Goal: Information Seeking & Learning: Check status

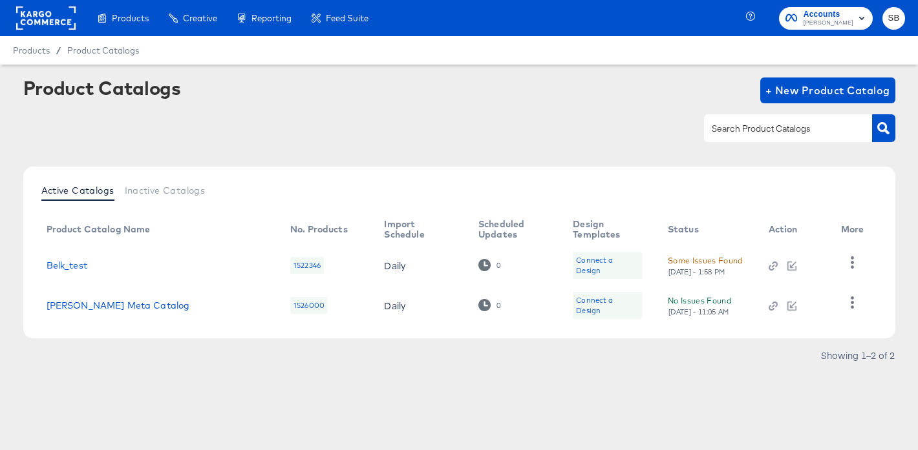
click at [62, 18] on rect at bounding box center [45, 17] width 59 height 23
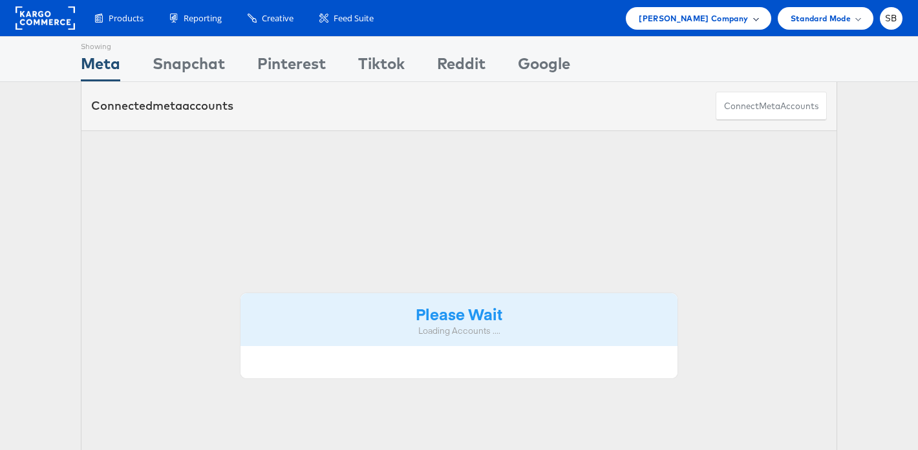
click at [725, 23] on span "[PERSON_NAME] Company" at bounding box center [692, 19] width 109 height 14
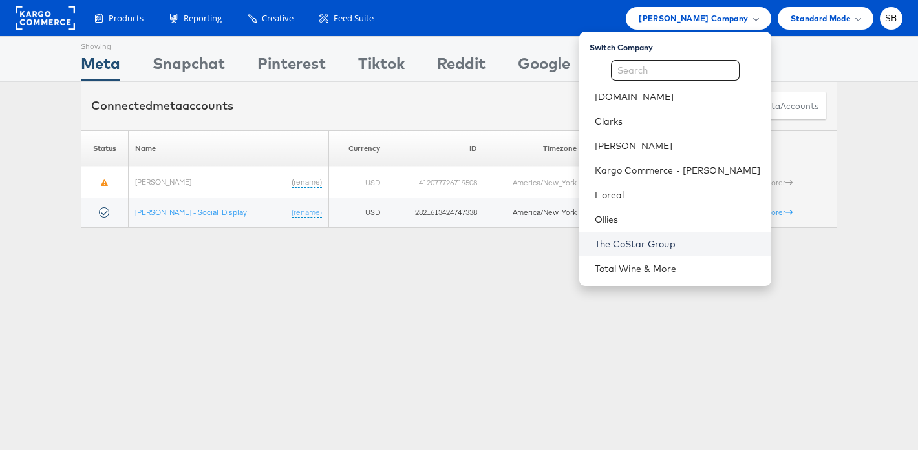
click at [686, 248] on link "The CoStar Group" at bounding box center [677, 244] width 166 height 13
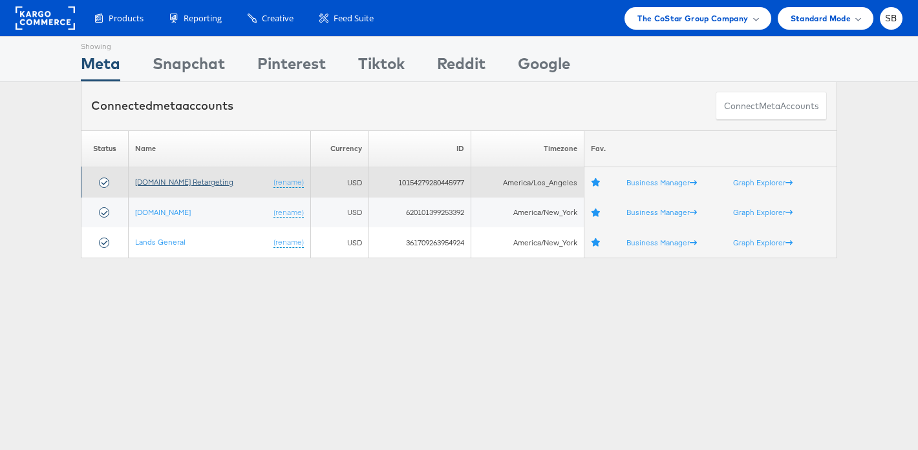
click at [186, 182] on link "[DOMAIN_NAME] Retargeting" at bounding box center [184, 182] width 98 height 10
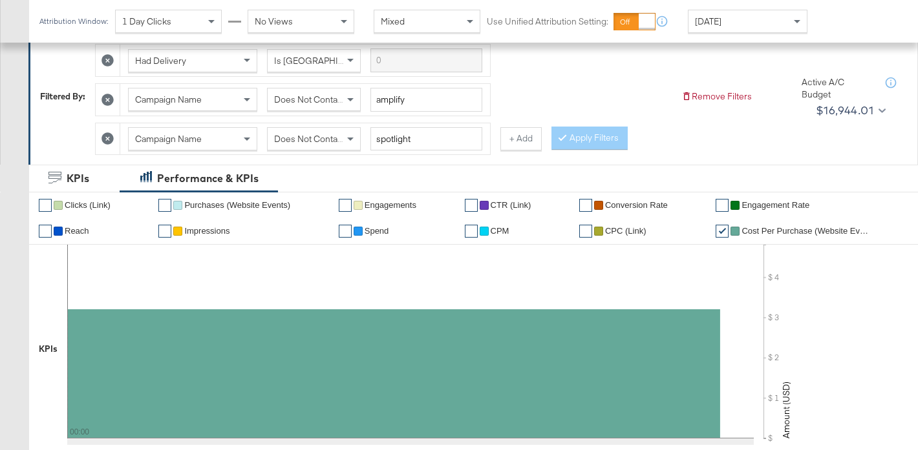
scroll to position [176, 0]
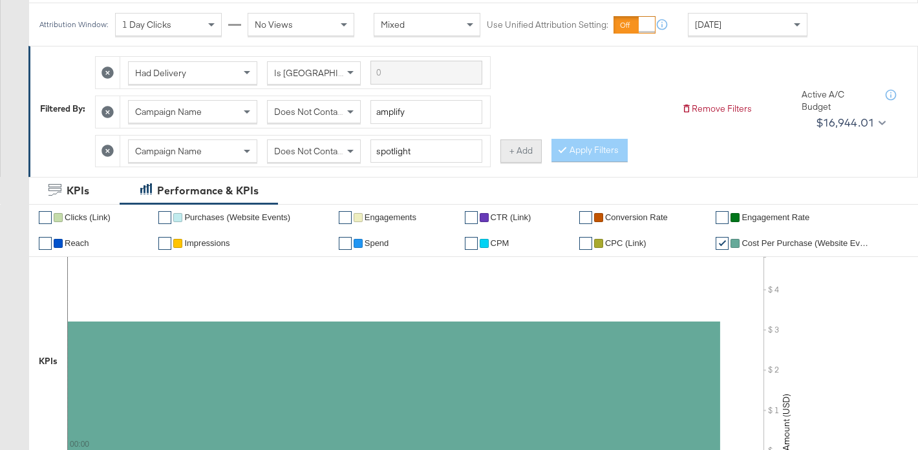
click at [532, 154] on button "+ Add" at bounding box center [520, 151] width 41 height 23
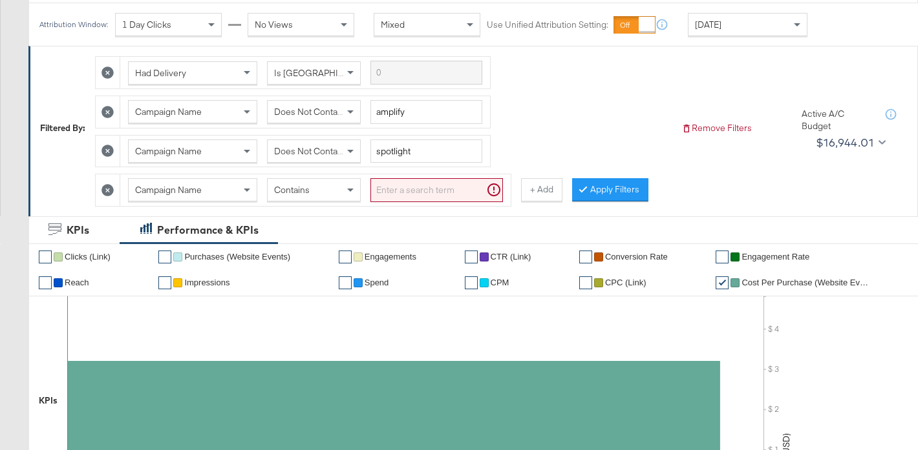
drag, startPoint x: 317, startPoint y: 196, endPoint x: 427, endPoint y: 191, distance: 110.6
click at [317, 196] on div "Contains" at bounding box center [314, 190] width 92 height 22
click at [430, 191] on input "search" at bounding box center [436, 190] width 132 height 24
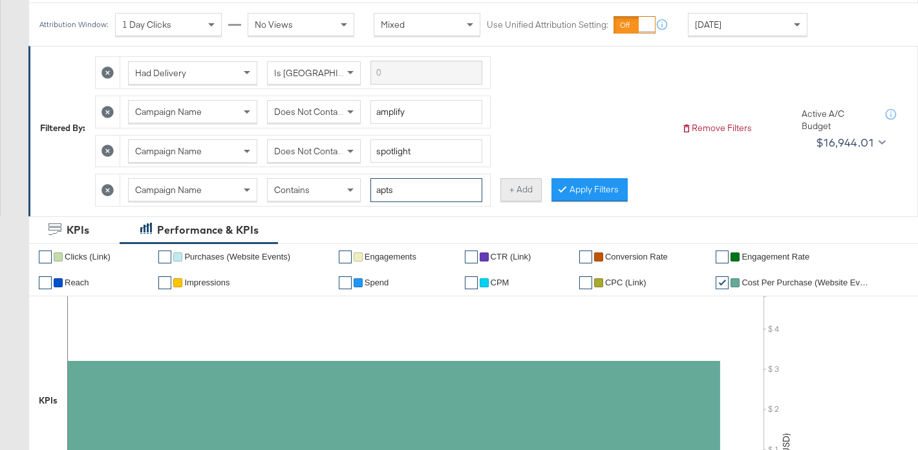
type input "apts"
click at [523, 191] on button "+ Add" at bounding box center [520, 189] width 41 height 23
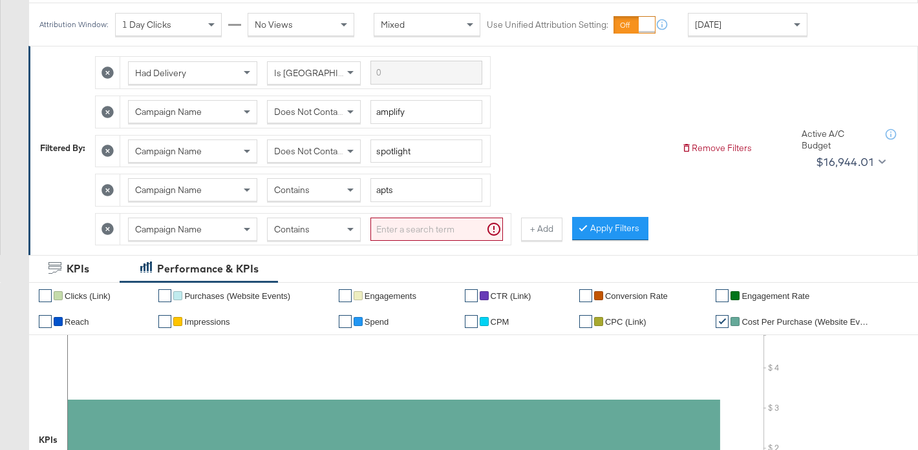
click at [287, 233] on span "Contains" at bounding box center [292, 230] width 36 height 12
click at [412, 230] on input "search" at bounding box center [436, 230] width 132 height 24
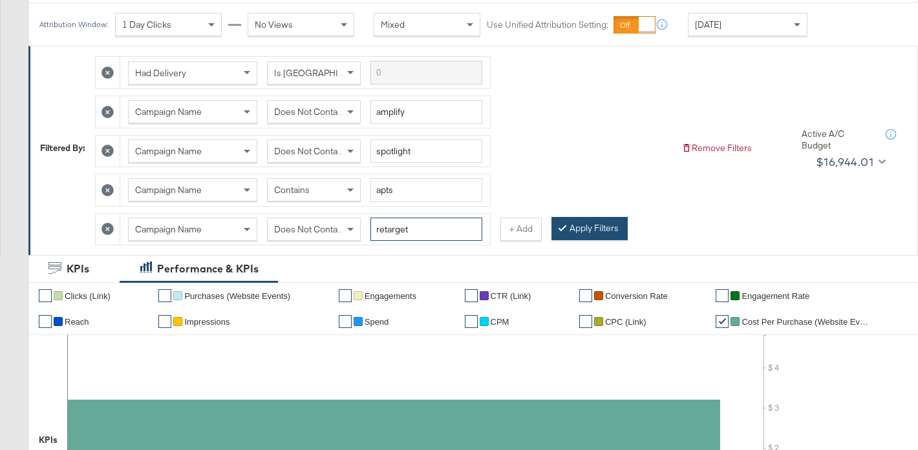
type input "retarget"
click at [601, 235] on button "Apply Filters" at bounding box center [589, 228] width 76 height 23
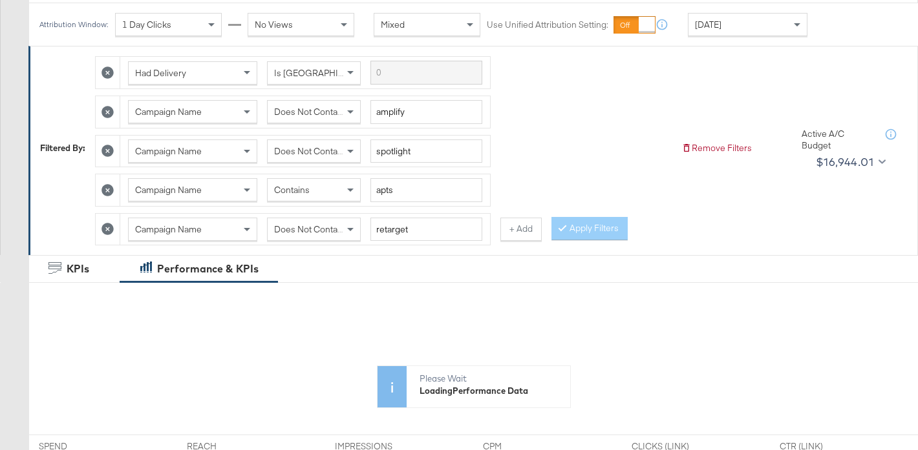
drag, startPoint x: 727, startPoint y: 14, endPoint x: 728, endPoint y: 27, distance: 13.6
click at [727, 14] on div "Today" at bounding box center [747, 25] width 118 height 22
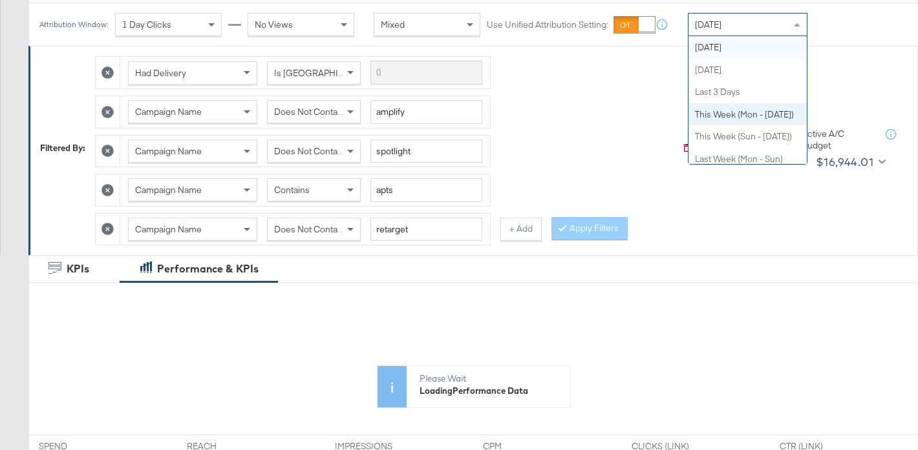
scroll to position [0, 0]
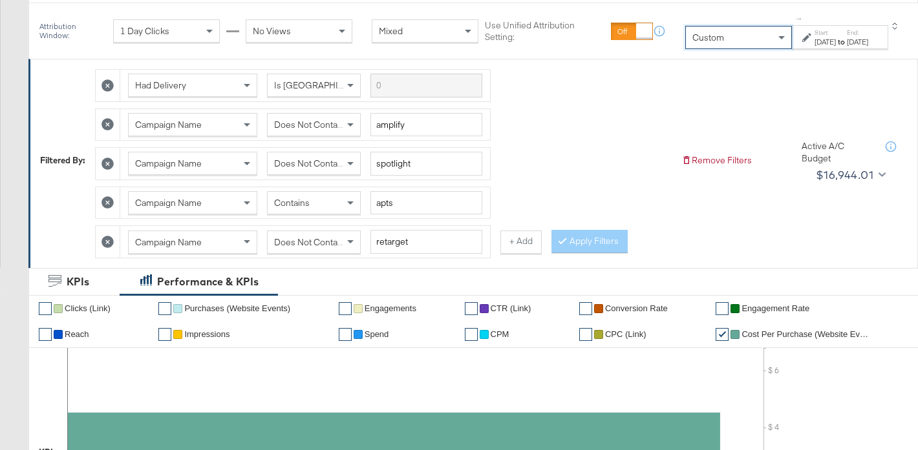
click at [814, 39] on div "Aug 26th 2025" at bounding box center [824, 42] width 21 height 10
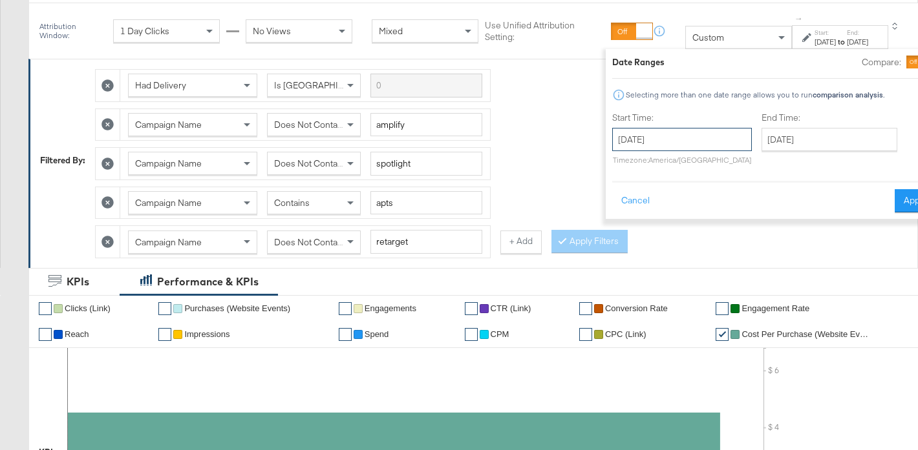
click at [648, 151] on input "August 26th 2025" at bounding box center [682, 139] width 140 height 23
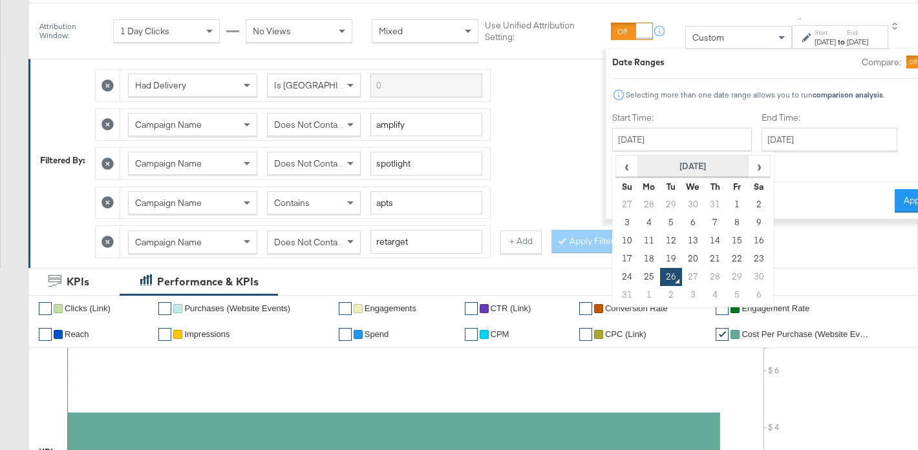
click at [666, 171] on th "August 2025" at bounding box center [692, 167] width 110 height 22
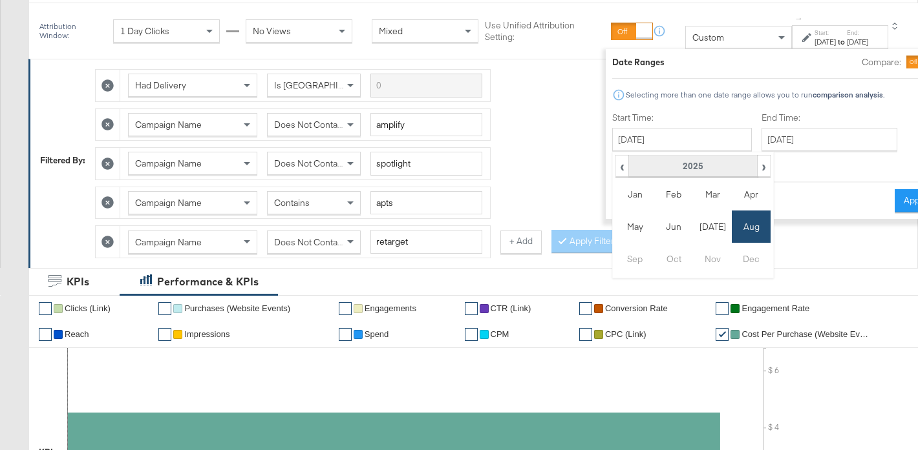
click at [658, 166] on th "2025" at bounding box center [692, 167] width 129 height 22
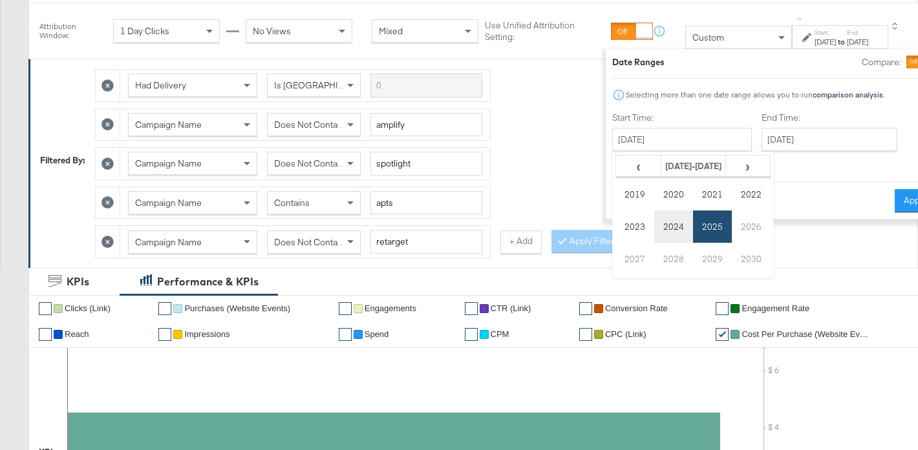
click at [654, 228] on td "2024" at bounding box center [673, 227] width 39 height 32
click at [731, 222] on td "Aug" at bounding box center [750, 227] width 39 height 32
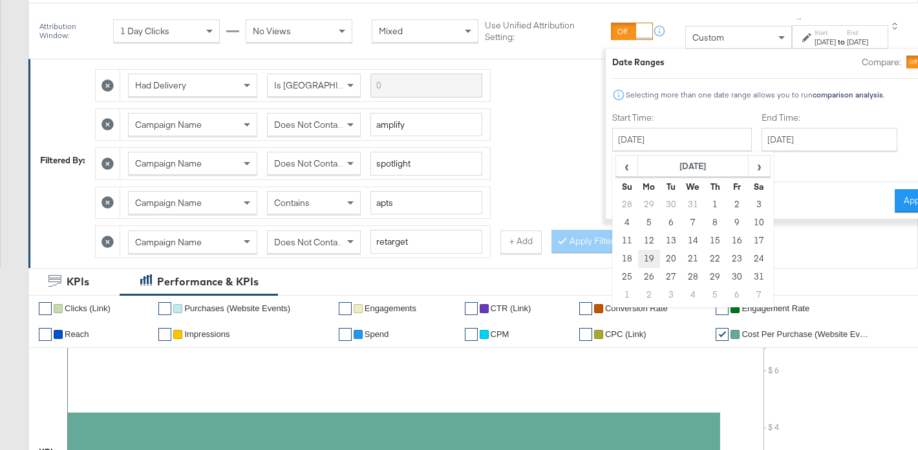
click at [637, 260] on td "19" at bounding box center [648, 259] width 22 height 18
type input "August 19th 2024"
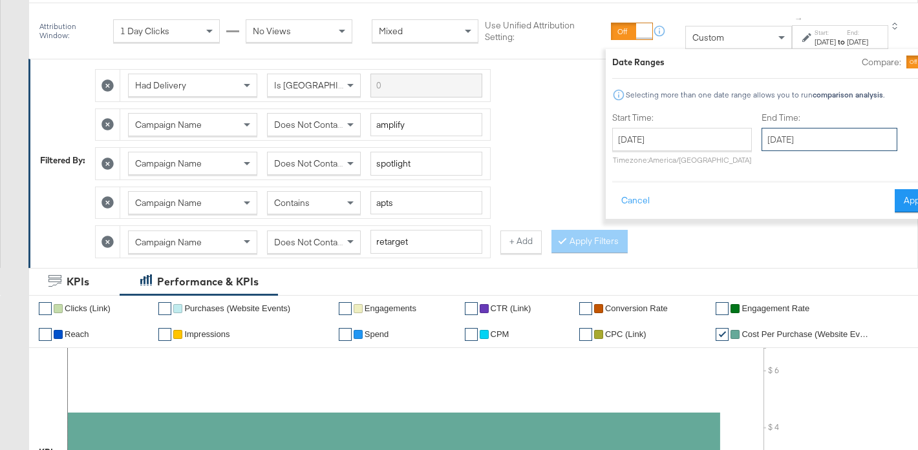
click at [786, 142] on input "August 26th 2025" at bounding box center [829, 139] width 136 height 23
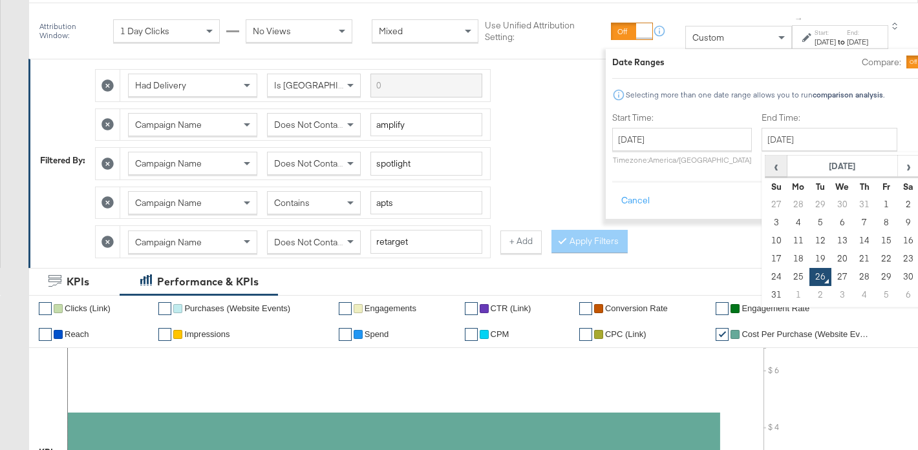
click at [766, 168] on span "‹" at bounding box center [776, 165] width 20 height 19
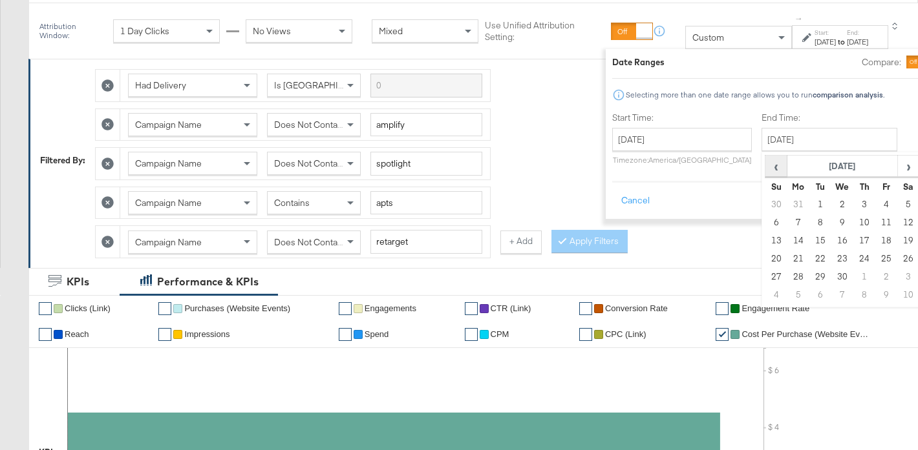
click at [766, 168] on span "‹" at bounding box center [776, 165] width 20 height 19
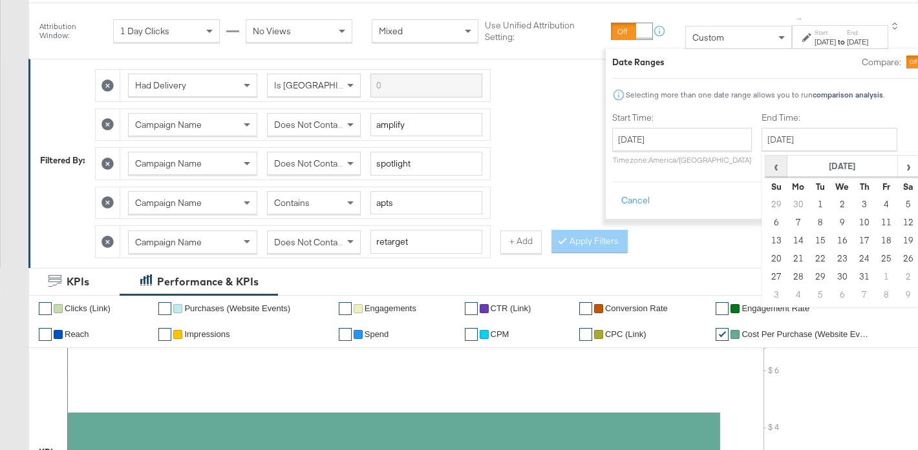
click at [766, 168] on span "‹" at bounding box center [776, 165] width 20 height 19
click at [764, 279] on td "25" at bounding box center [775, 277] width 22 height 18
type input "August 25th 2024"
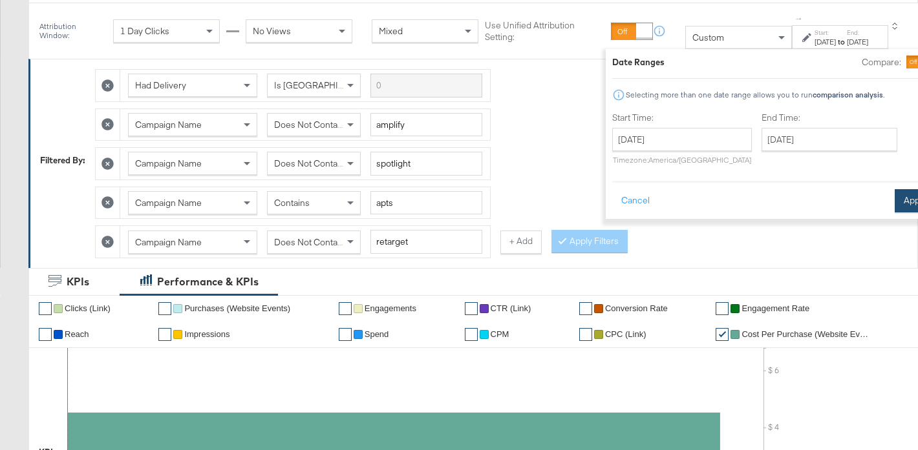
click at [894, 201] on button "Apply" at bounding box center [914, 200] width 41 height 23
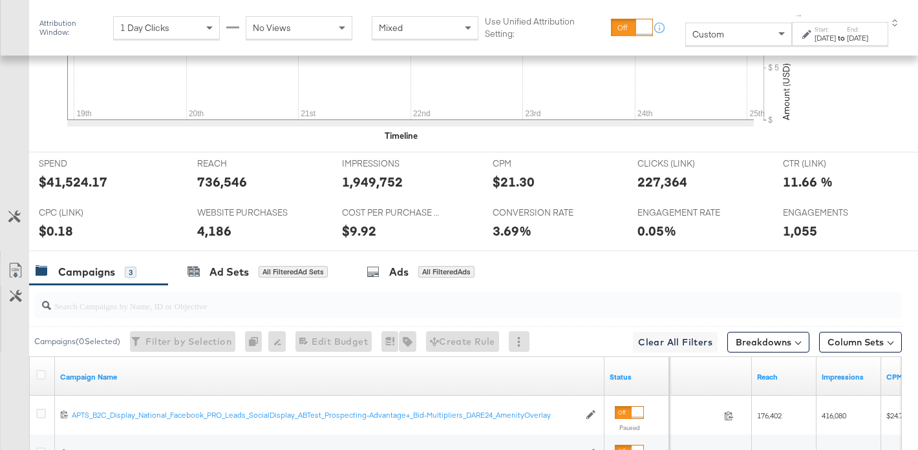
scroll to position [596, 0]
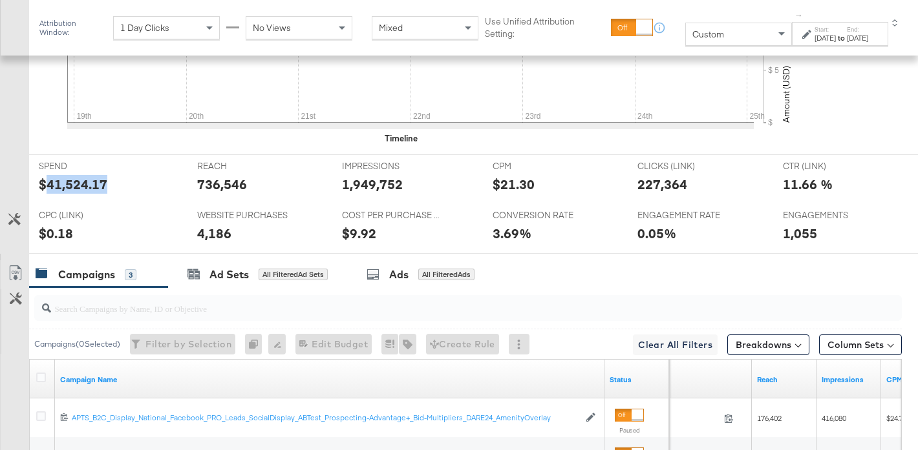
copy div "41,524.17"
copy div "736,546"
copy div "1,949,752"
copy div "227,364"
copy div "4,186"
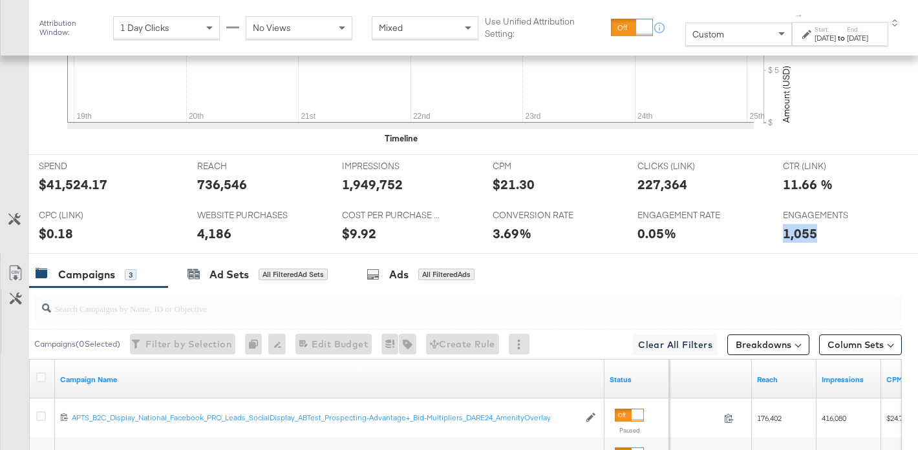
copy div "1,055"
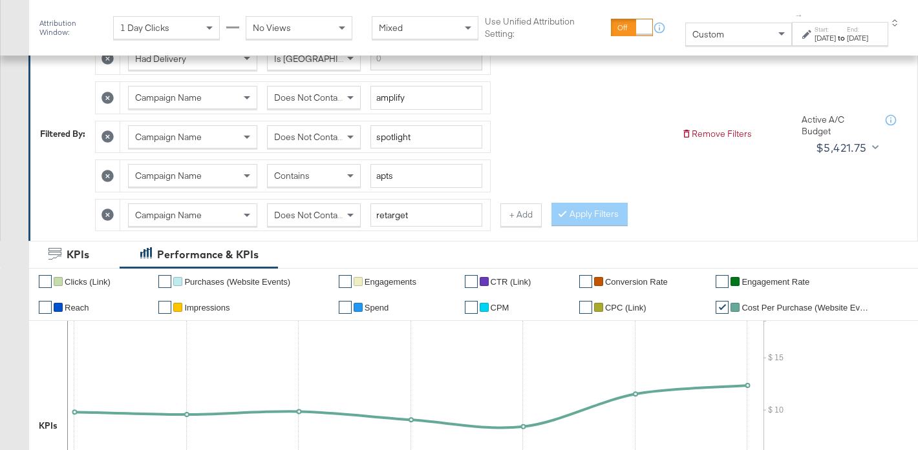
scroll to position [191, 0]
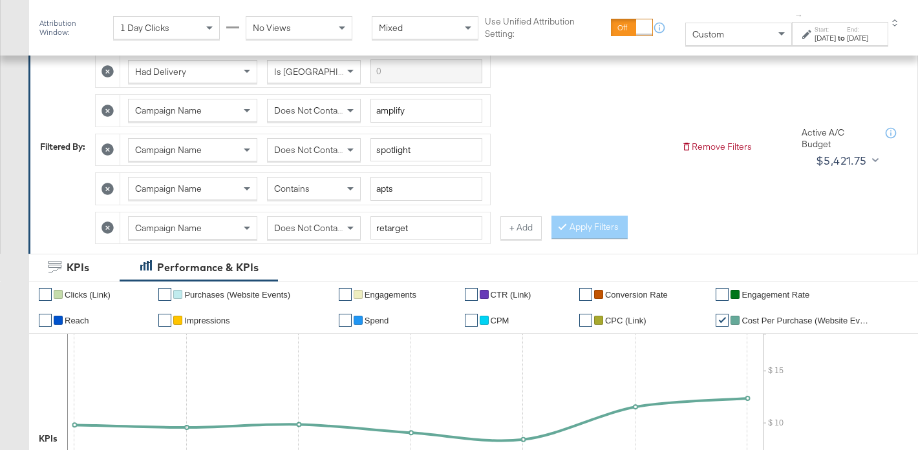
click at [301, 229] on span "Does Not Contain" at bounding box center [309, 228] width 70 height 12
click at [592, 233] on button "Apply Filters" at bounding box center [589, 227] width 76 height 23
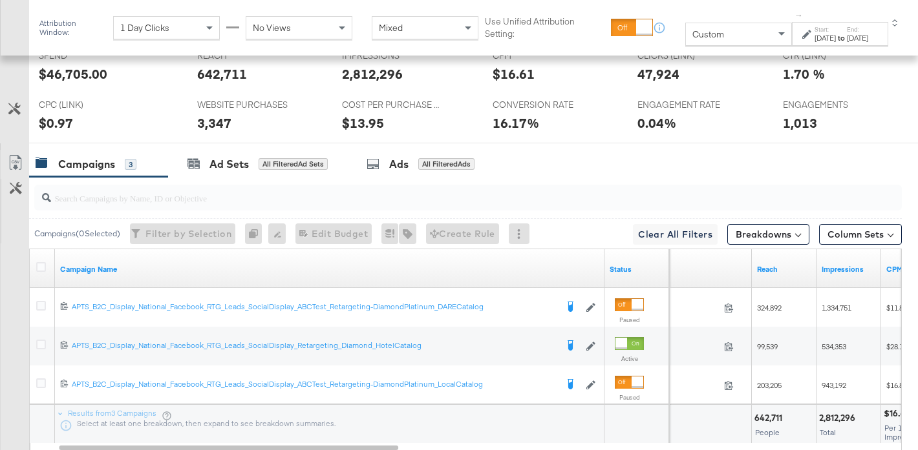
scroll to position [613, 0]
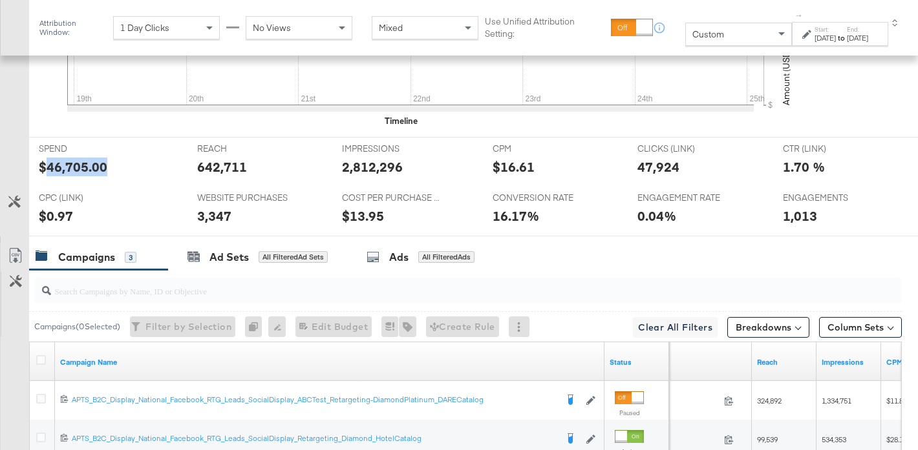
copy div "46,705.00"
copy div "642,711"
copy div "2,812,296"
copy div "47,924"
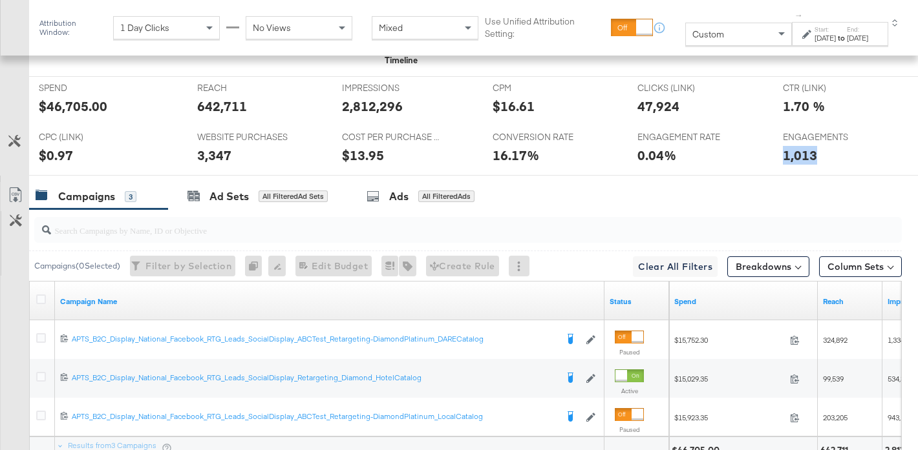
scroll to position [675, 0]
drag, startPoint x: 790, startPoint y: 215, endPoint x: 244, endPoint y: 12, distance: 582.1
click at [0, 0] on div "Attribution Window: 1 Day Clicks No Views Mixed Use Unified Attribution Setting…" at bounding box center [459, 37] width 918 height 1066
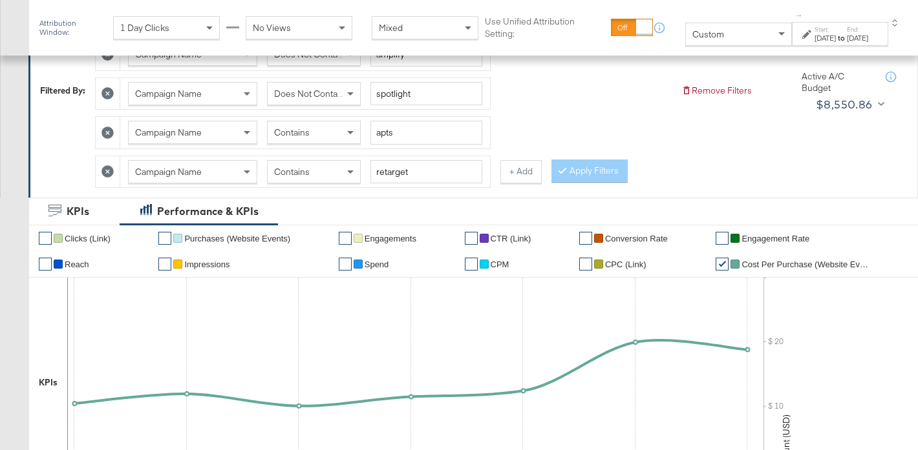
scroll to position [247, 0]
click at [405, 134] on input "apts" at bounding box center [426, 132] width 112 height 24
click at [328, 173] on div "Contains" at bounding box center [314, 171] width 92 height 22
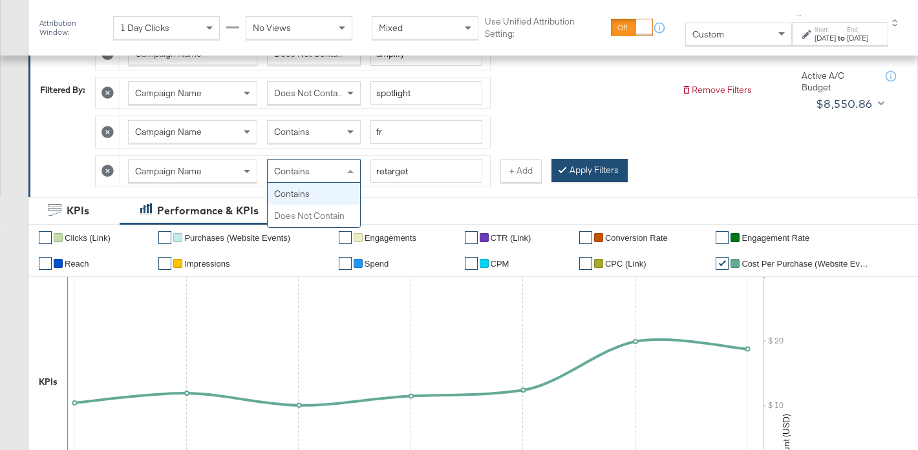
click at [568, 163] on div "Had Delivery Is Greater Than Campaign Name Does Not Contain amplify Campaign Na…" at bounding box center [383, 90] width 576 height 196
click at [576, 167] on button "Apply Filters" at bounding box center [589, 170] width 76 height 23
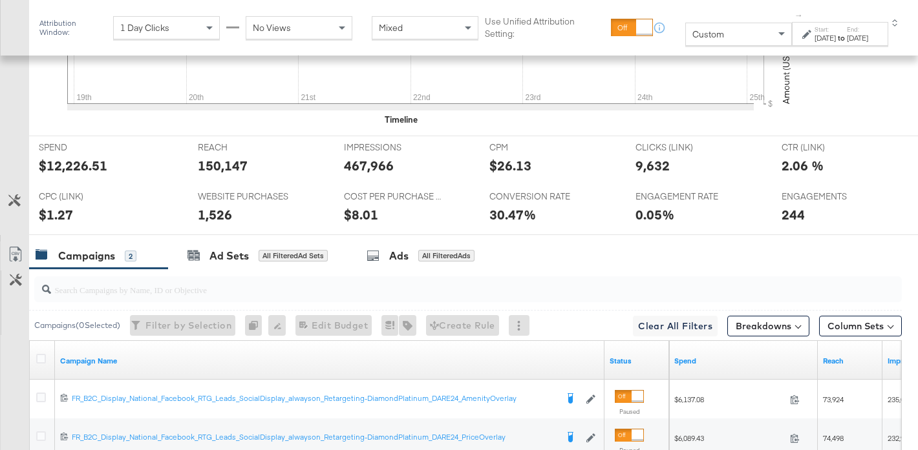
scroll to position [596, 0]
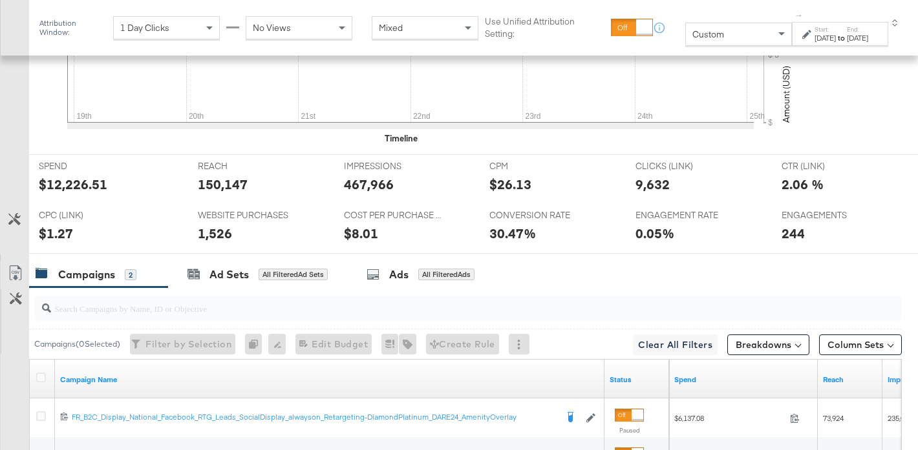
click at [477, 202] on div "IMPRESSIONS IMPRESSIONS 467,966" at bounding box center [407, 179] width 146 height 49
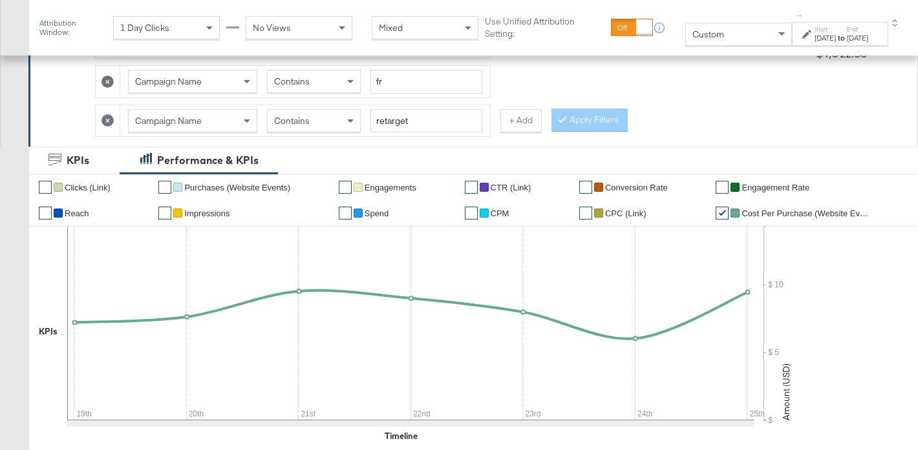
scroll to position [170, 0]
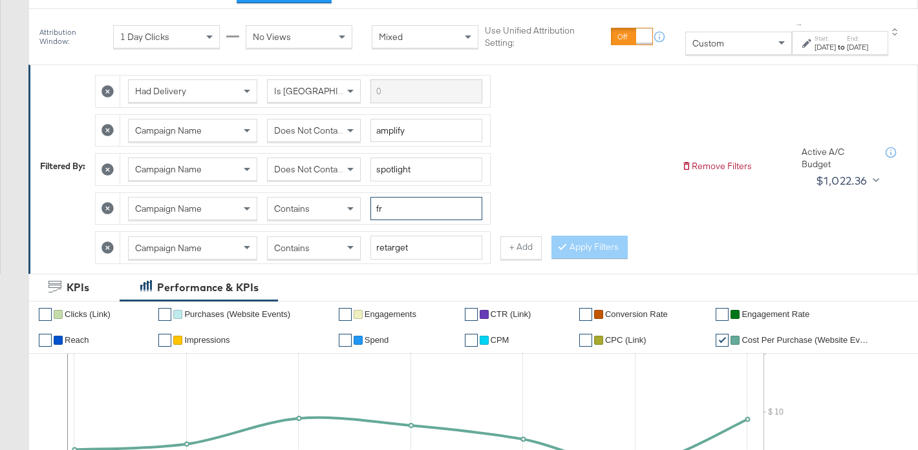
click at [399, 202] on input "fr" at bounding box center [426, 209] width 112 height 24
click at [600, 250] on button "Apply Filters" at bounding box center [589, 247] width 76 height 23
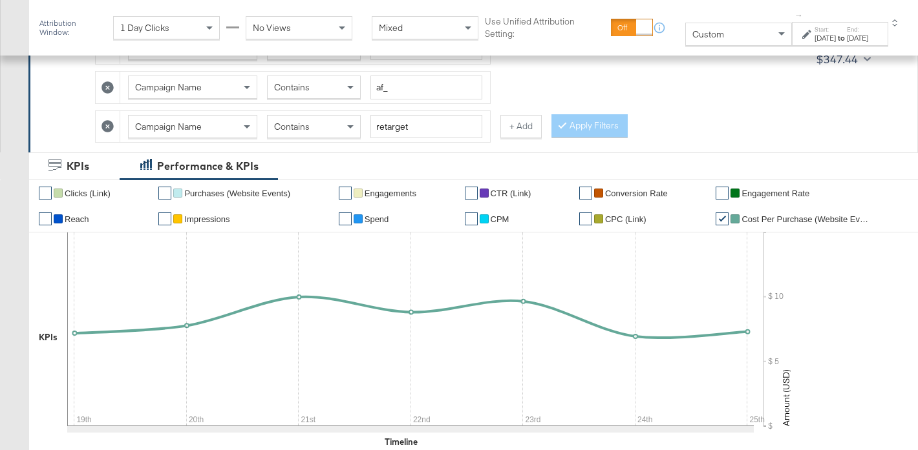
scroll to position [213, 0]
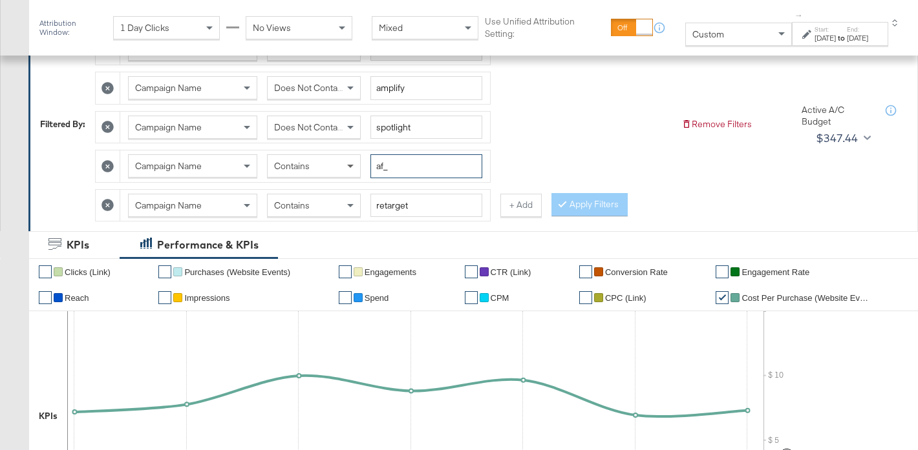
drag, startPoint x: 386, startPoint y: 164, endPoint x: 353, endPoint y: 166, distance: 33.0
click at [357, 167] on div "Campaign Name Contains af_" at bounding box center [305, 166] width 354 height 24
type input "ahl_"
click at [598, 207] on button "Apply Filters" at bounding box center [589, 204] width 76 height 23
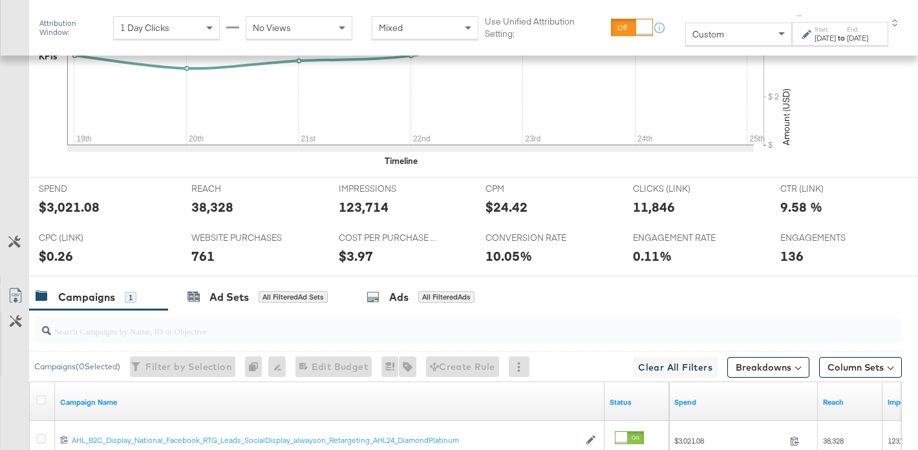
scroll to position [574, 0]
click at [0, 0] on div "Attribution Window: 1 Day Clicks No Views Mixed Use Unified Attribution Setting…" at bounding box center [459, 99] width 918 height 988
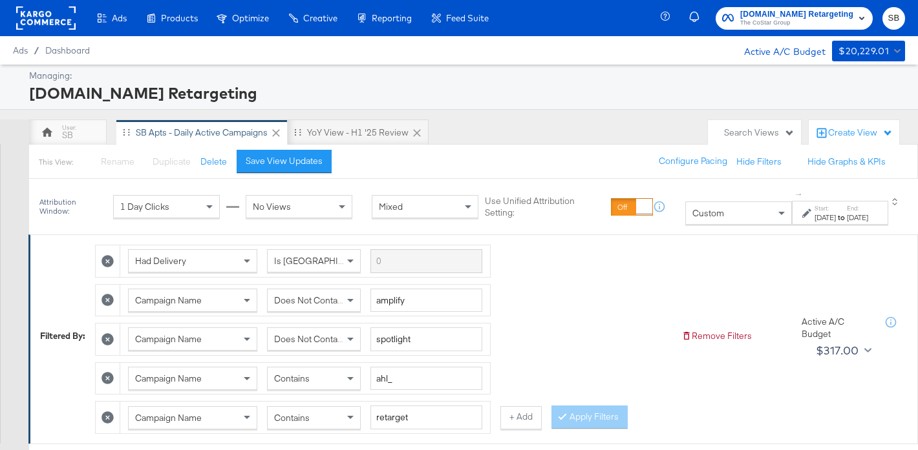
scroll to position [38, 0]
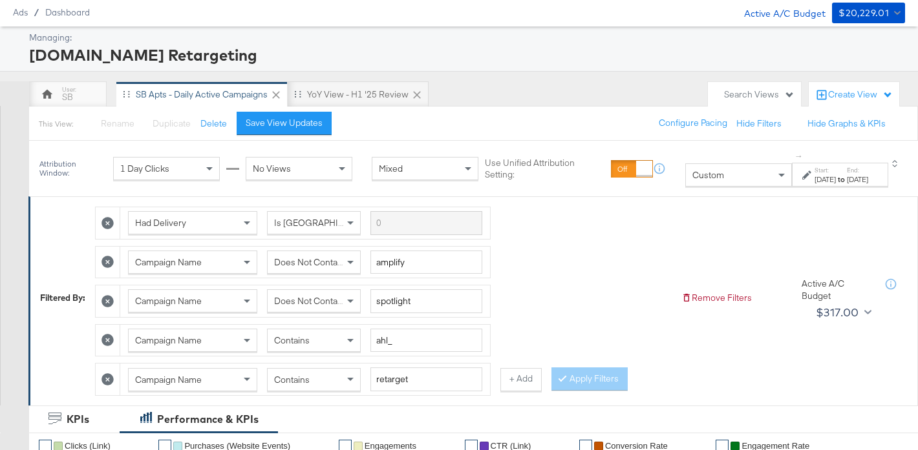
click at [814, 173] on label "Start:" at bounding box center [824, 170] width 21 height 8
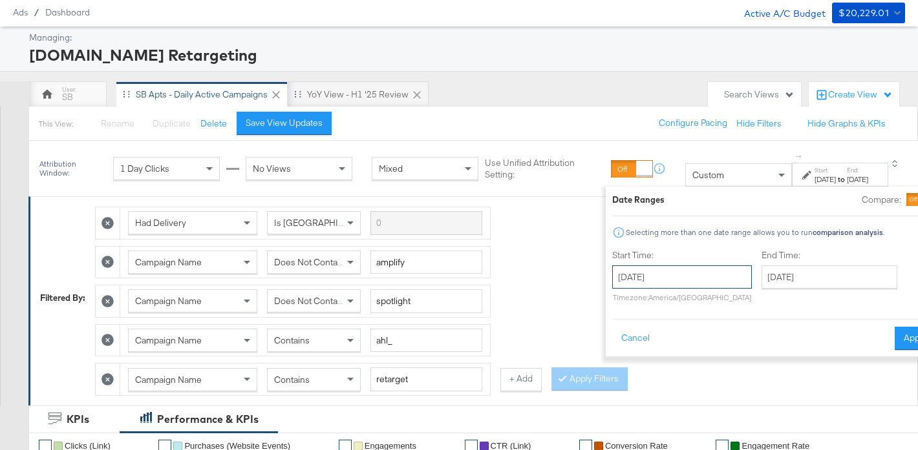
click at [646, 273] on input "August 19th 2024" at bounding box center [682, 277] width 140 height 23
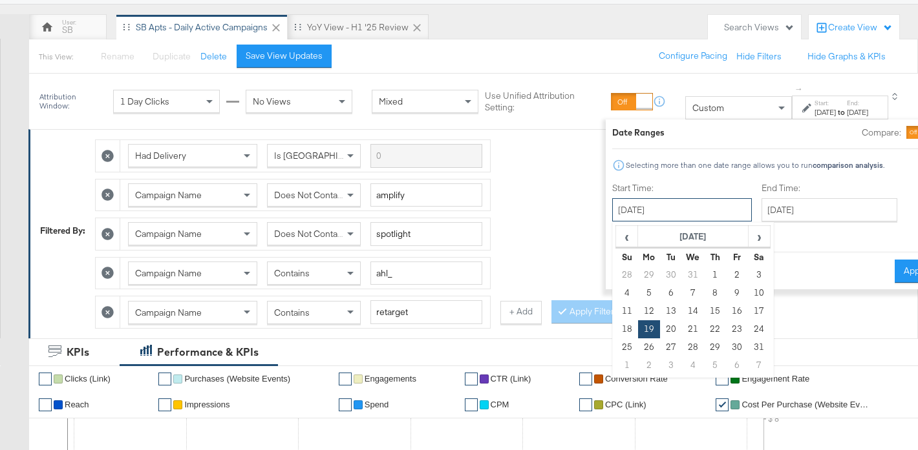
scroll to position [107, 0]
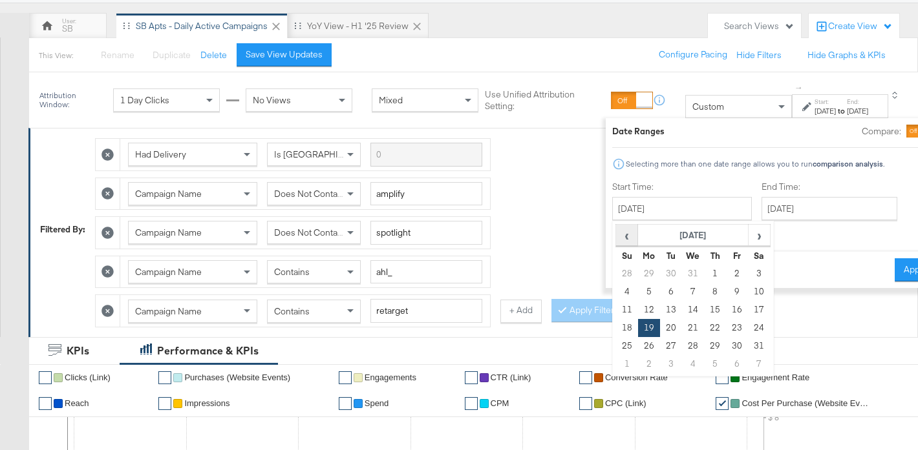
click at [616, 233] on span "‹" at bounding box center [626, 235] width 20 height 19
click at [637, 271] on td "1" at bounding box center [648, 274] width 22 height 18
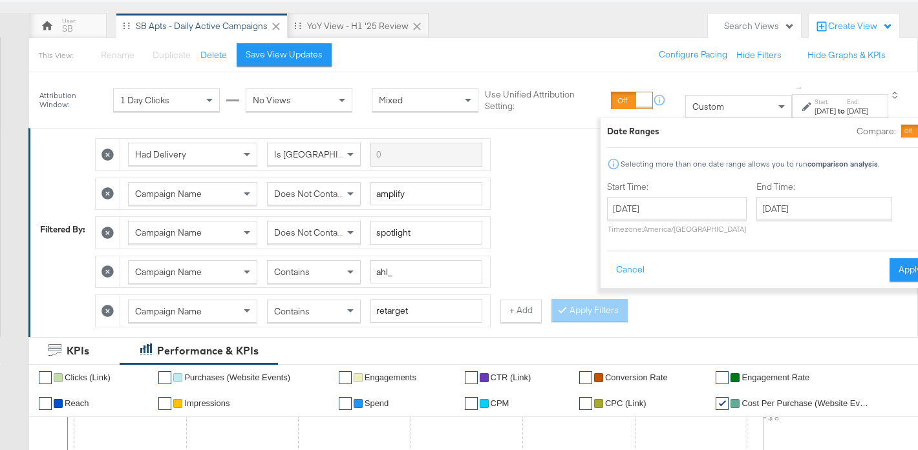
type input "July 1st 2024"
click at [889, 273] on button "Apply" at bounding box center [909, 269] width 41 height 23
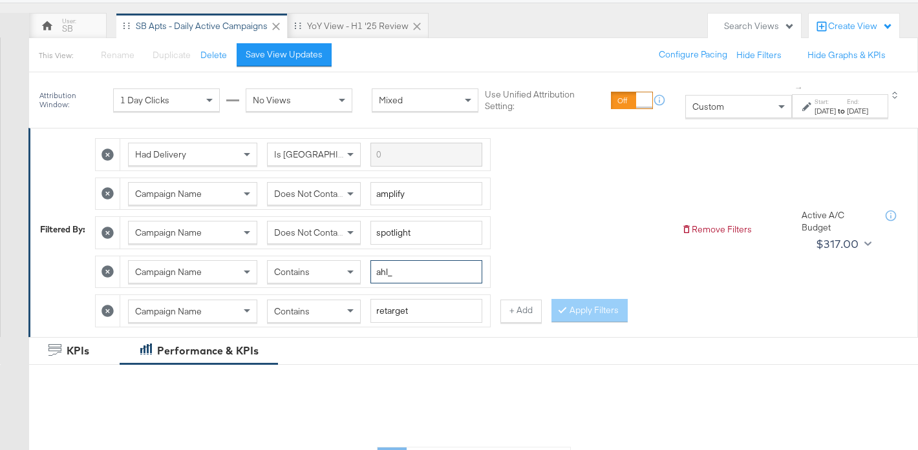
drag, startPoint x: 388, startPoint y: 273, endPoint x: 370, endPoint y: 274, distance: 17.5
click at [370, 274] on div "Campaign Name Contains ahl_" at bounding box center [305, 272] width 354 height 24
type input "apts_"
click at [342, 313] on div "Contains" at bounding box center [314, 311] width 92 height 22
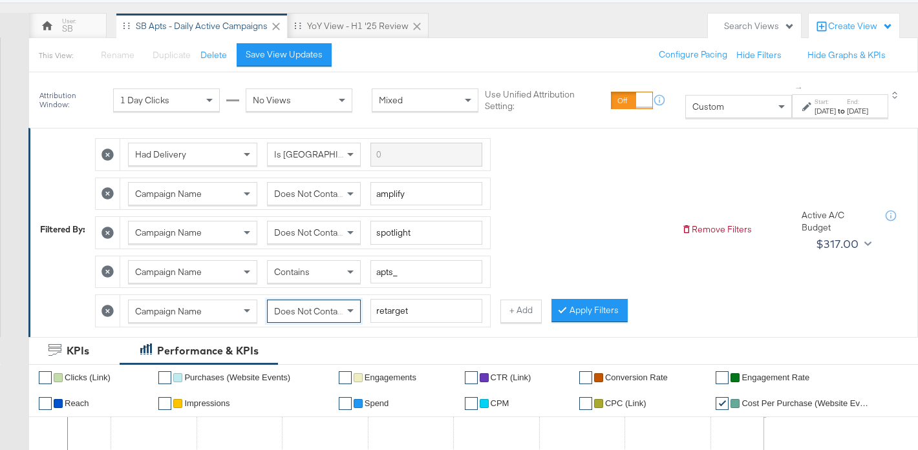
click at [570, 307] on button "Apply Filters" at bounding box center [589, 310] width 76 height 23
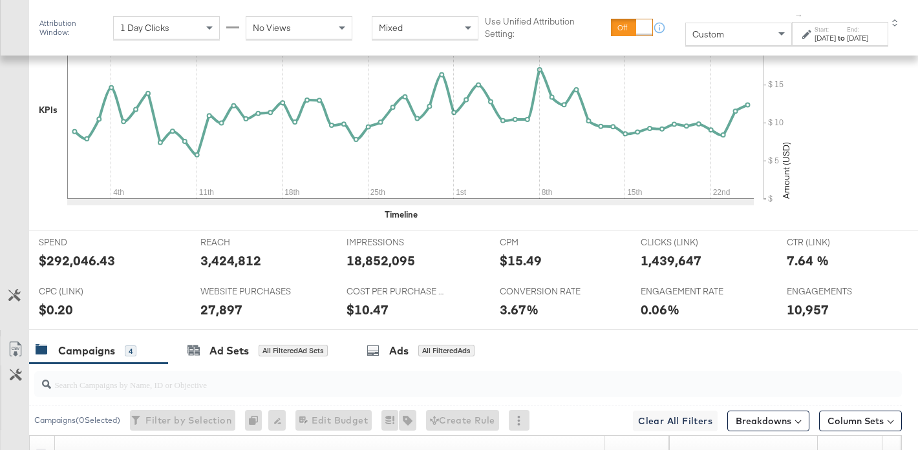
scroll to position [811, 0]
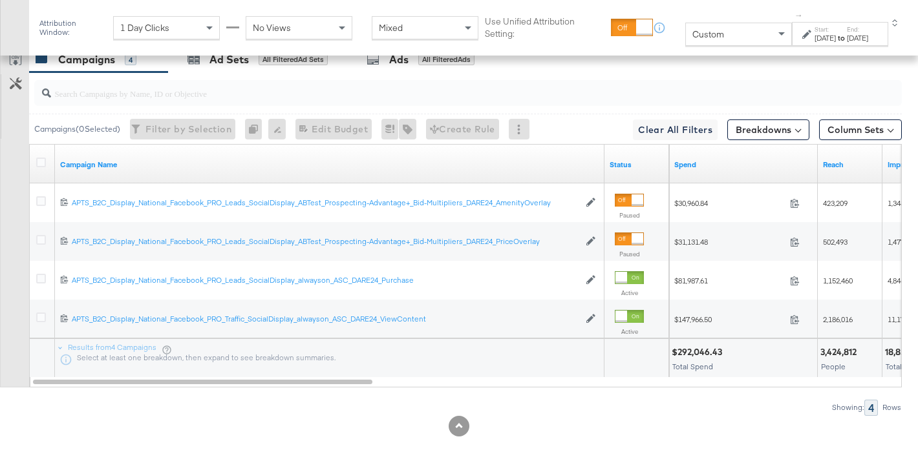
click at [814, 38] on div "Jul 1st 2024" at bounding box center [824, 38] width 21 height 10
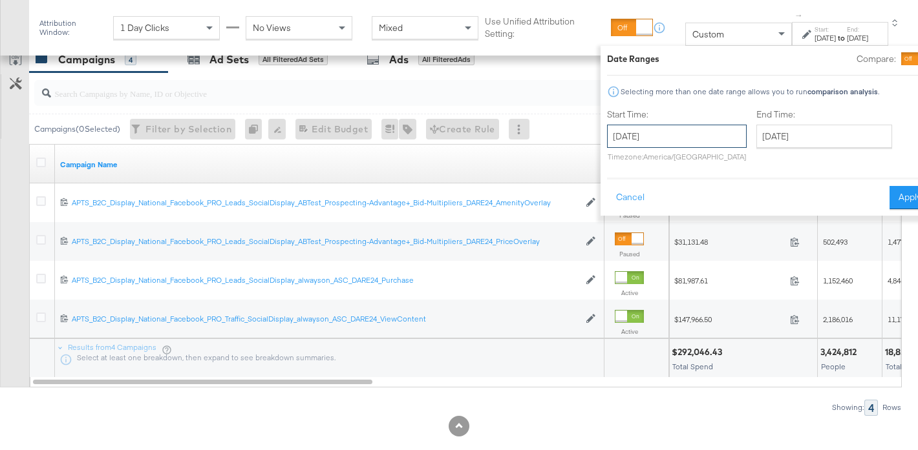
click at [668, 127] on input "July 1st 2024" at bounding box center [677, 136] width 140 height 23
drag, startPoint x: 808, startPoint y: 34, endPoint x: 700, endPoint y: 30, distance: 108.0
click at [814, 34] on div "Jul 1st 2024" at bounding box center [824, 38] width 21 height 10
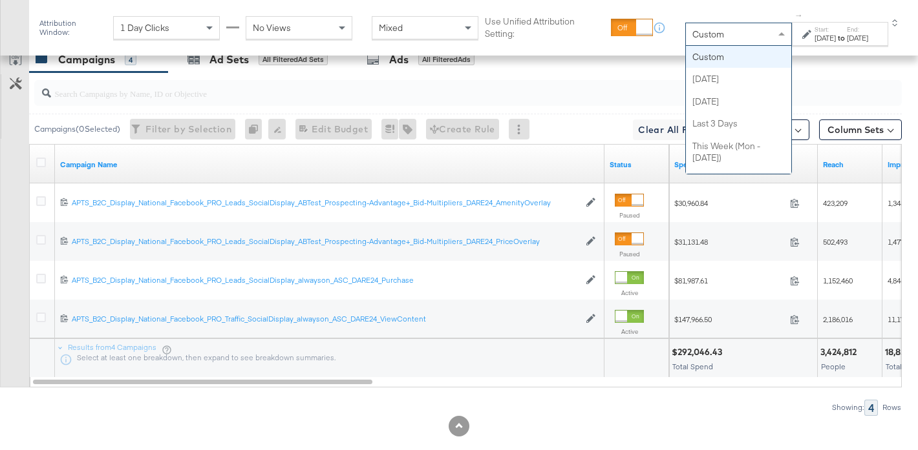
click at [700, 30] on div "Custom" at bounding box center [738, 34] width 105 height 22
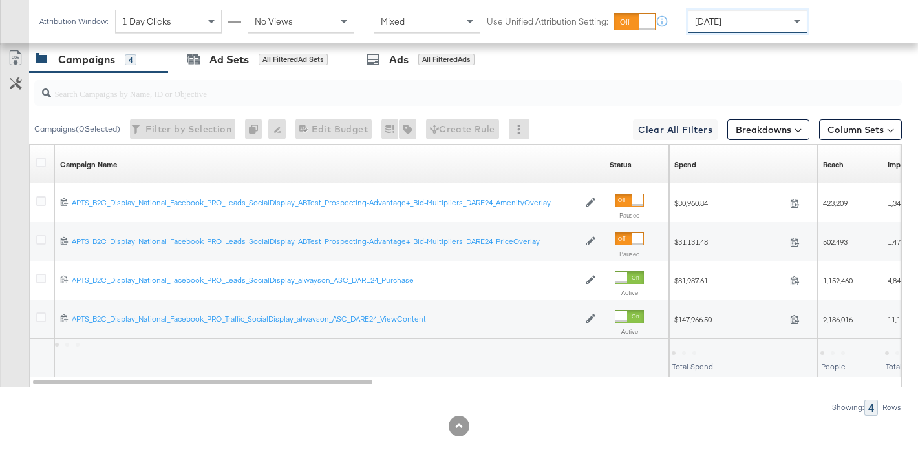
click at [727, 12] on div "Yesterday" at bounding box center [747, 21] width 118 height 22
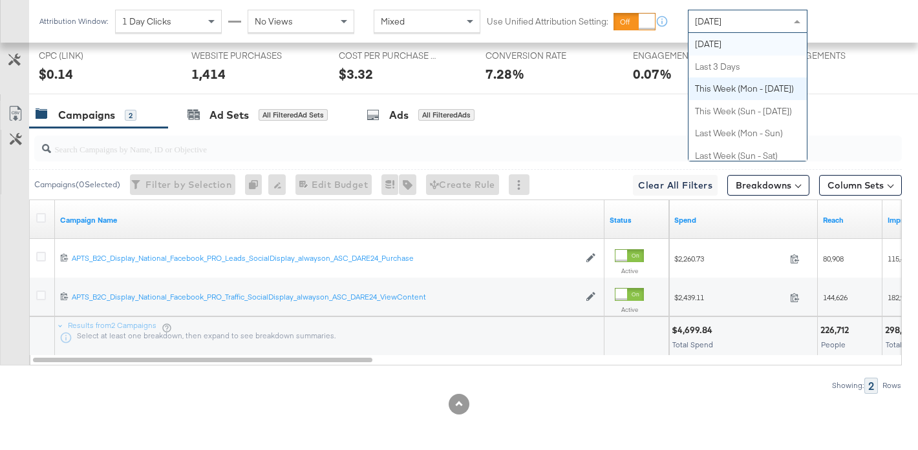
scroll to position [0, 0]
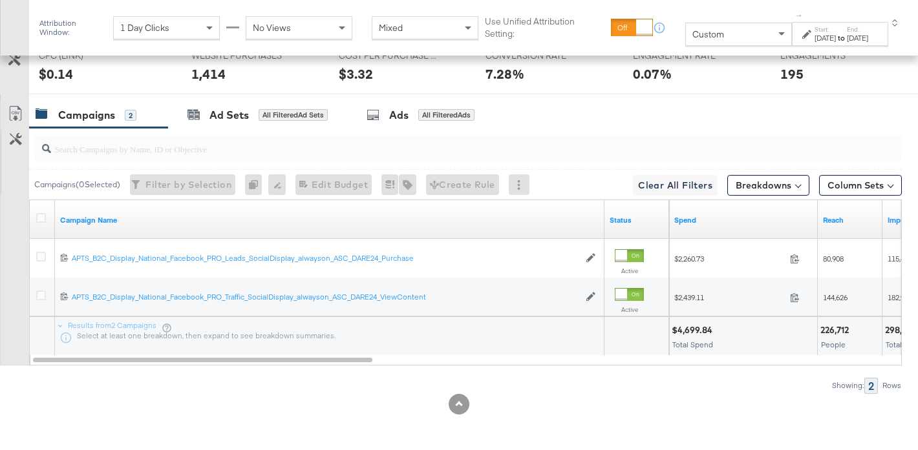
drag, startPoint x: 801, startPoint y: 38, endPoint x: 787, endPoint y: 43, distance: 14.5
click at [814, 38] on div "Aug 26th 2025" at bounding box center [824, 38] width 21 height 10
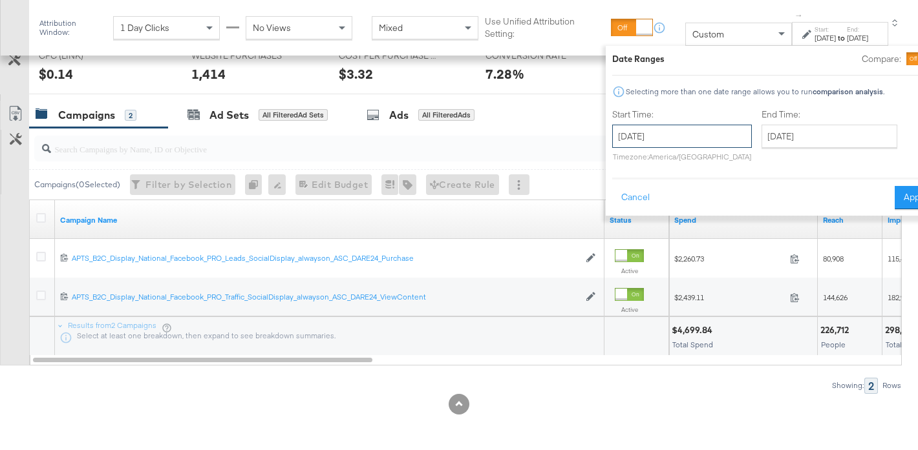
click at [613, 133] on input "August 26th 2025" at bounding box center [682, 136] width 140 height 23
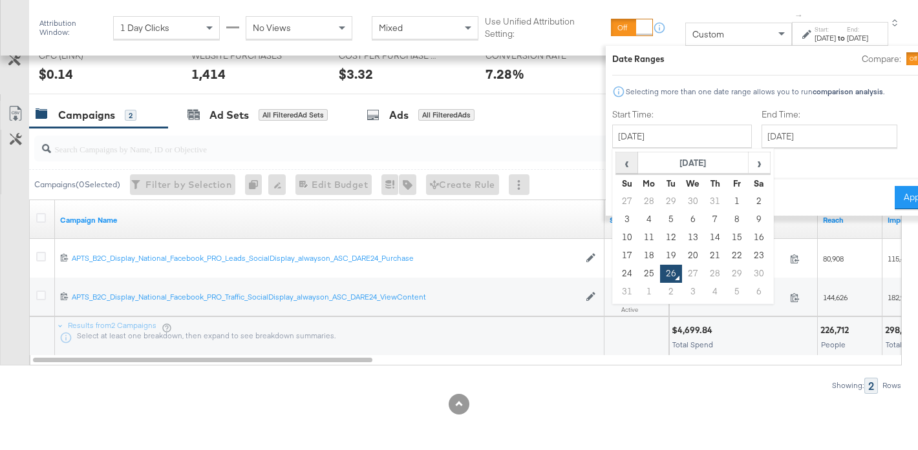
click at [616, 166] on span "‹" at bounding box center [626, 162] width 20 height 19
click at [761, 163] on div "End Time: August 26th 2025 ‹ August 2025 › Su Mo Tu We Th Fr Sa 27 28 29 30 31 …" at bounding box center [831, 138] width 141 height 59
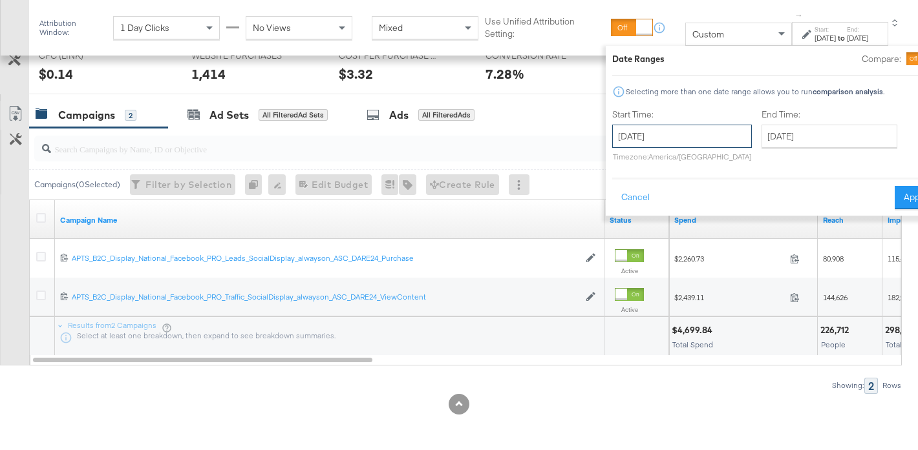
click at [635, 137] on input "August 26th 2025" at bounding box center [682, 136] width 140 height 23
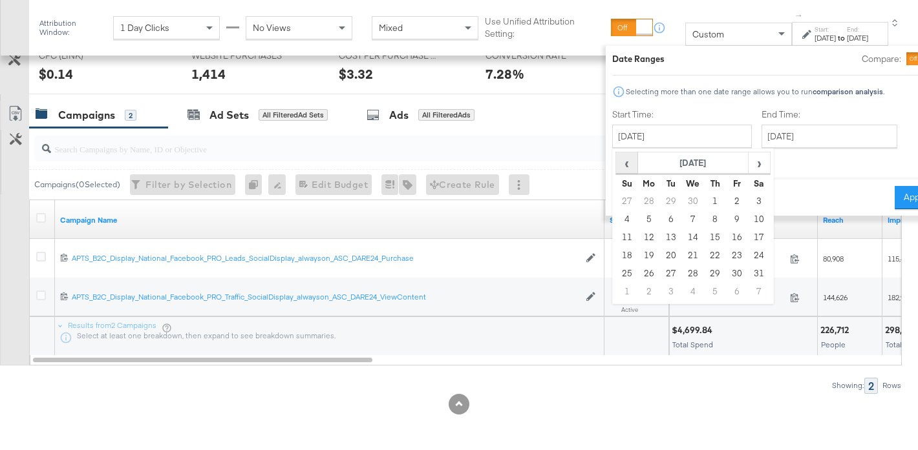
click at [616, 168] on span "‹" at bounding box center [626, 162] width 20 height 19
click at [749, 161] on span "›" at bounding box center [759, 162] width 20 height 19
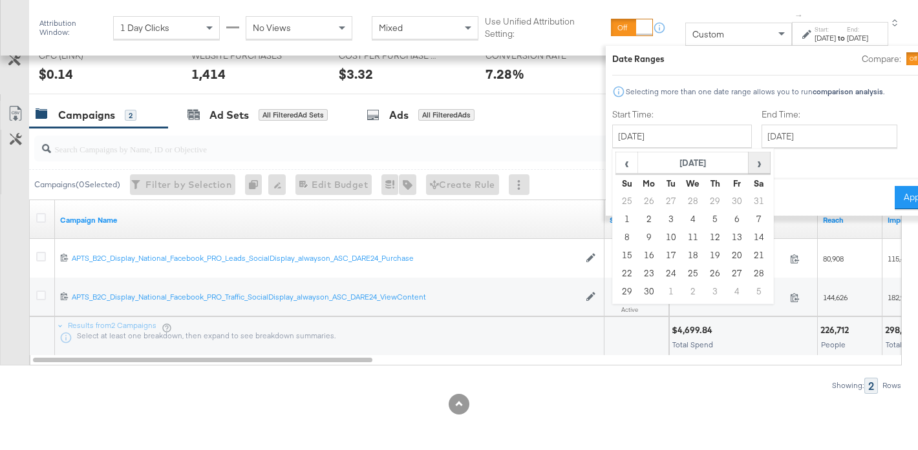
click at [749, 164] on span "›" at bounding box center [759, 162] width 20 height 19
click at [659, 200] on td "1" at bounding box center [670, 202] width 22 height 18
type input "July 1st 2025"
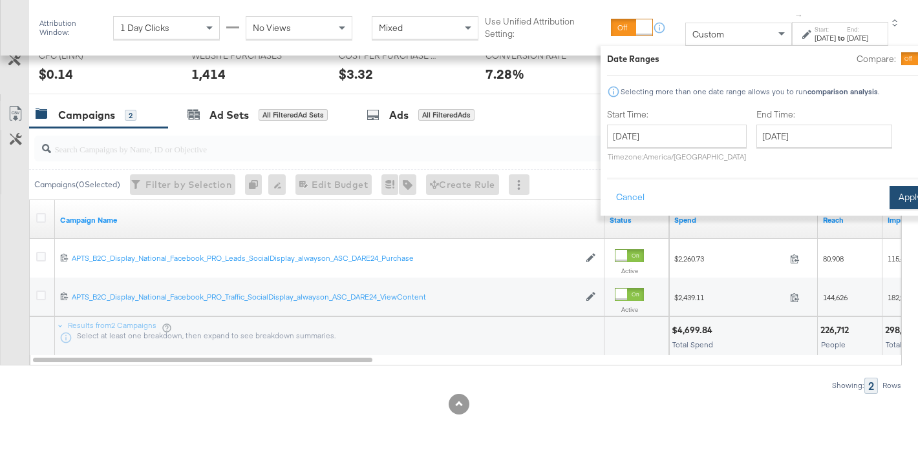
click at [889, 196] on button "Apply" at bounding box center [909, 197] width 41 height 23
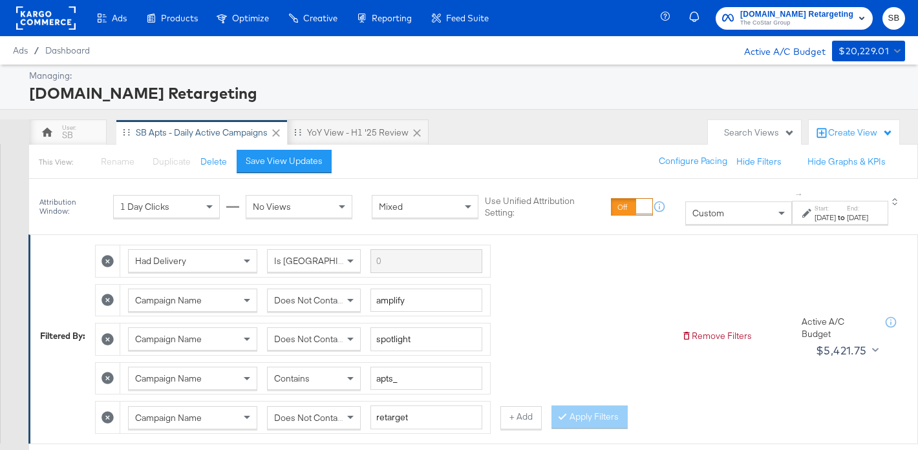
scroll to position [163, 0]
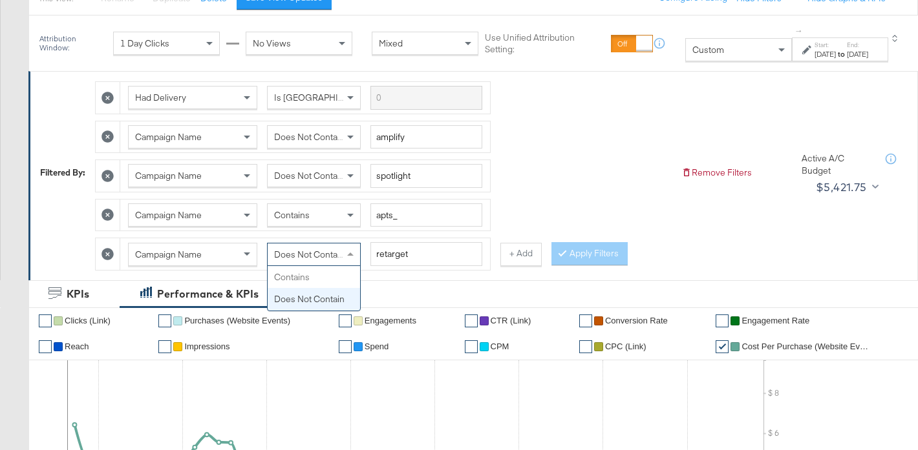
click at [313, 258] on span "Does Not Contain" at bounding box center [309, 255] width 70 height 12
click at [567, 206] on div "Had Delivery Is Greater Than Campaign Name Does Not Contain amplify Campaign Na…" at bounding box center [383, 173] width 576 height 196
click at [508, 262] on button "+ Add" at bounding box center [520, 254] width 41 height 23
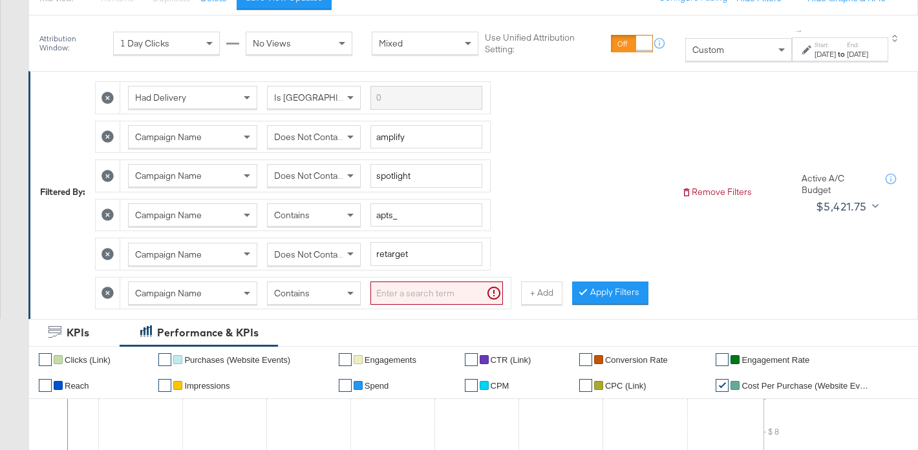
click at [432, 295] on input "search" at bounding box center [436, 294] width 132 height 24
drag, startPoint x: 107, startPoint y: 293, endPoint x: 133, endPoint y: 292, distance: 26.5
click at [107, 293] on icon at bounding box center [107, 294] width 12 height 12
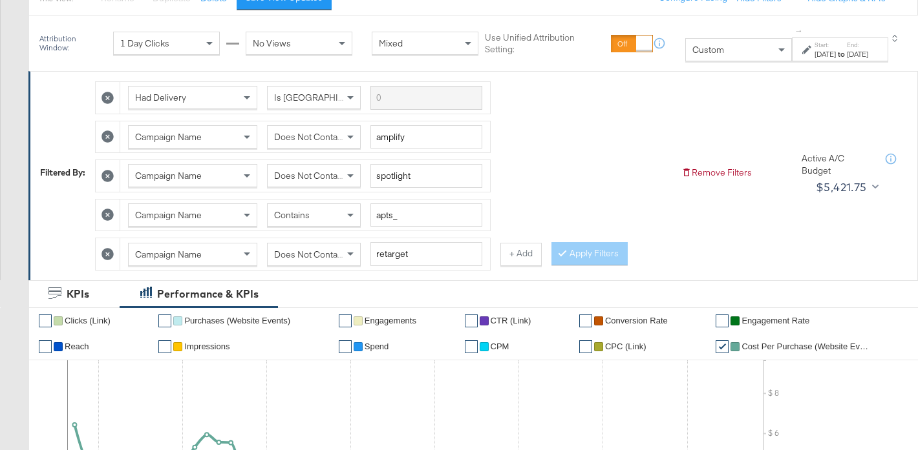
click at [594, 254] on div "Apply Filters" at bounding box center [589, 253] width 76 height 23
click at [814, 52] on div "Jul 1st 2025" at bounding box center [824, 54] width 21 height 10
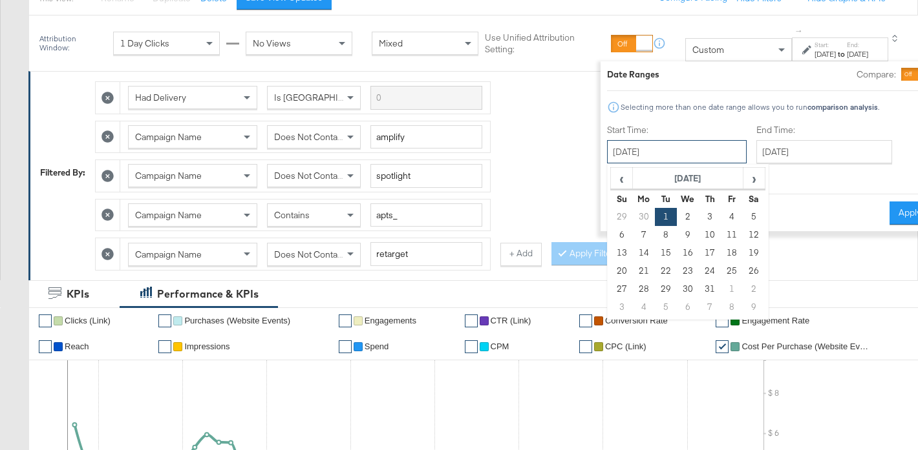
click at [628, 151] on input "July 1st 2025" at bounding box center [677, 151] width 140 height 23
click at [611, 185] on span "‹" at bounding box center [621, 178] width 20 height 19
click at [677, 267] on td "18" at bounding box center [688, 271] width 22 height 18
type input "June 18th 2025"
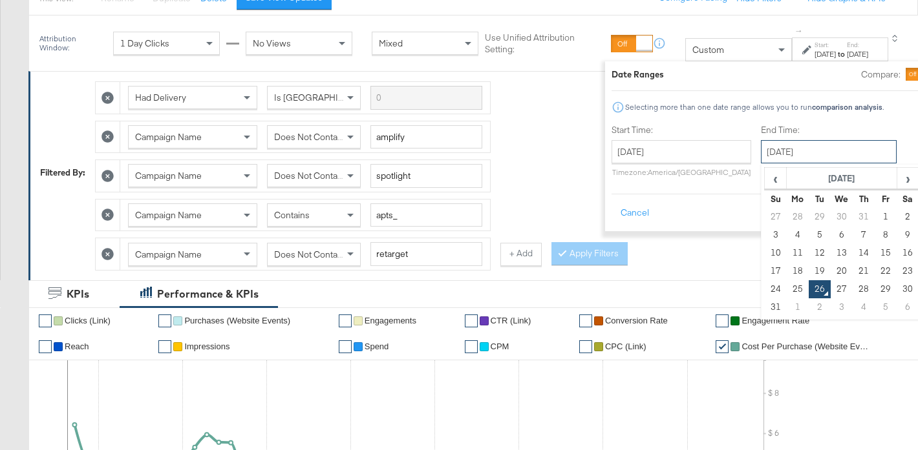
click at [761, 154] on input "August 26th 2025" at bounding box center [829, 151] width 136 height 23
click at [786, 291] on td "25" at bounding box center [797, 289] width 22 height 18
type input "August 25th 2025"
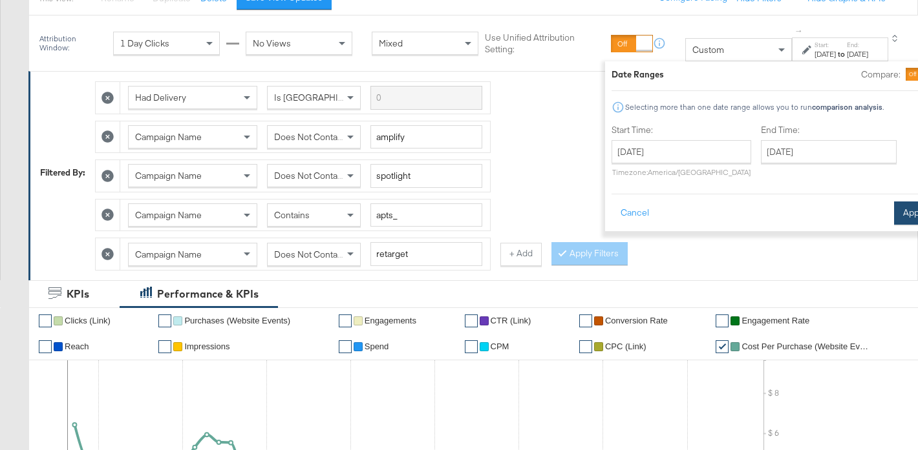
click at [894, 212] on button "Apply" at bounding box center [914, 213] width 41 height 23
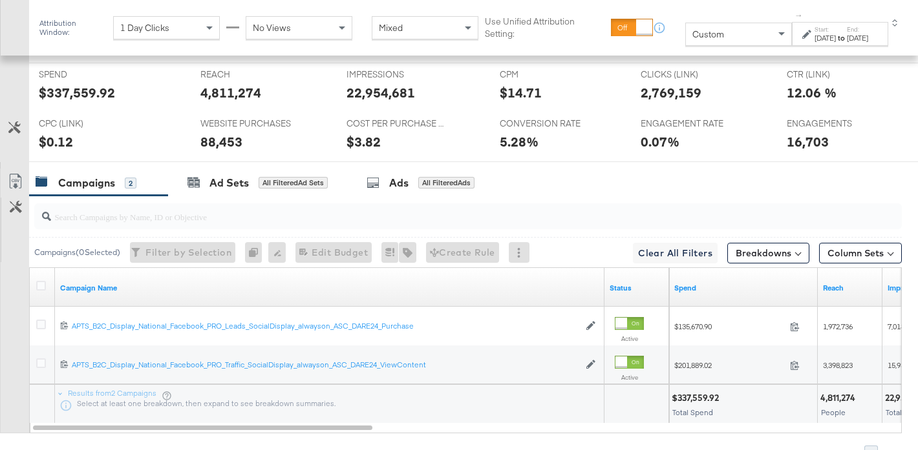
scroll to position [655, 0]
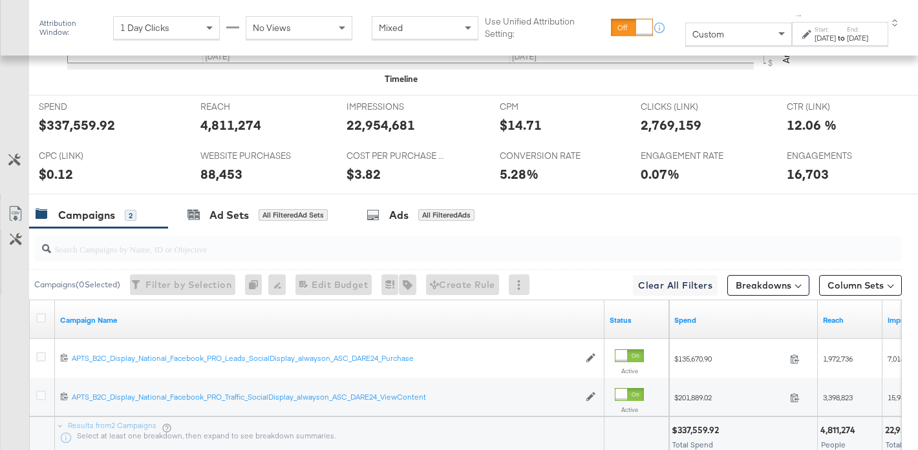
click at [81, 126] on div "$337,559.92" at bounding box center [77, 125] width 76 height 19
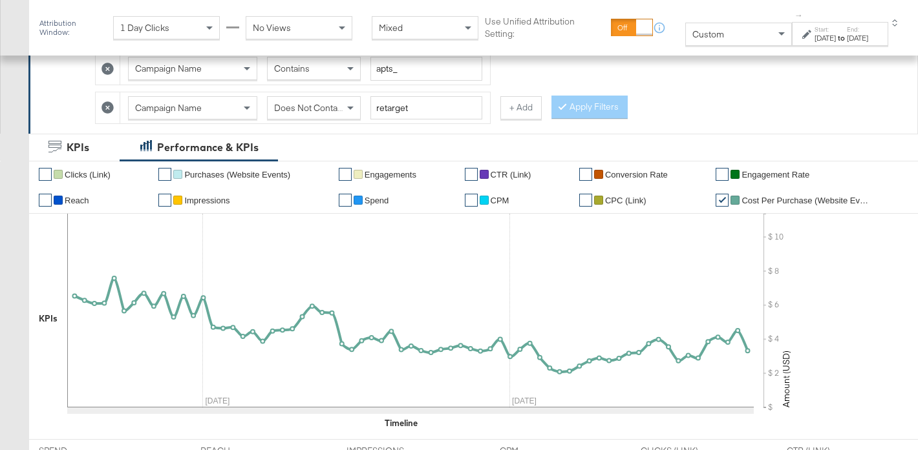
scroll to position [313, 0]
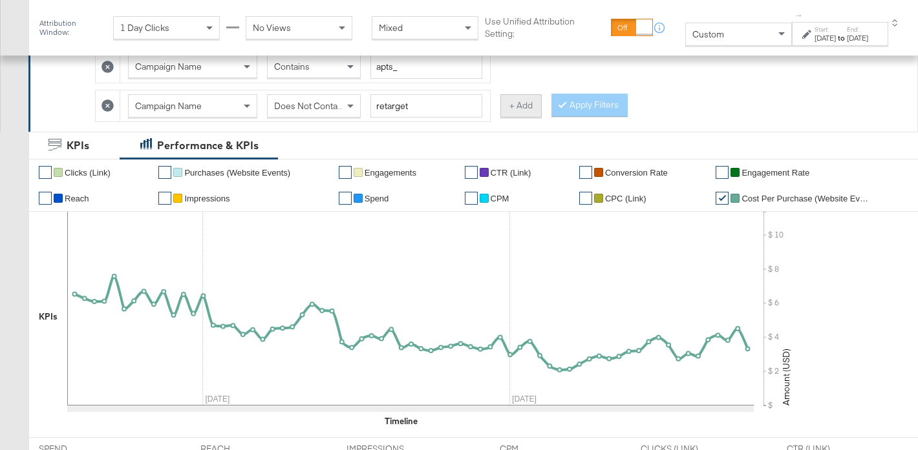
click at [505, 114] on button "+ Add" at bounding box center [520, 105] width 41 height 23
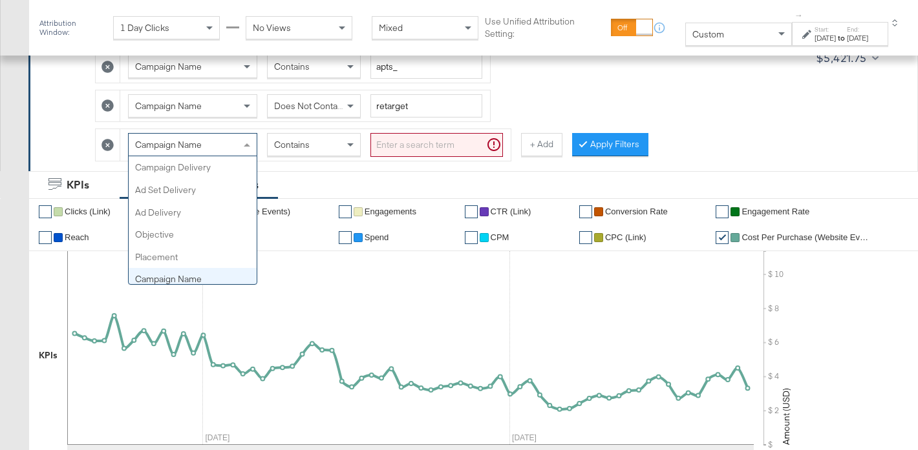
click at [236, 147] on div "Campaign Name" at bounding box center [193, 145] width 128 height 22
type input "ad"
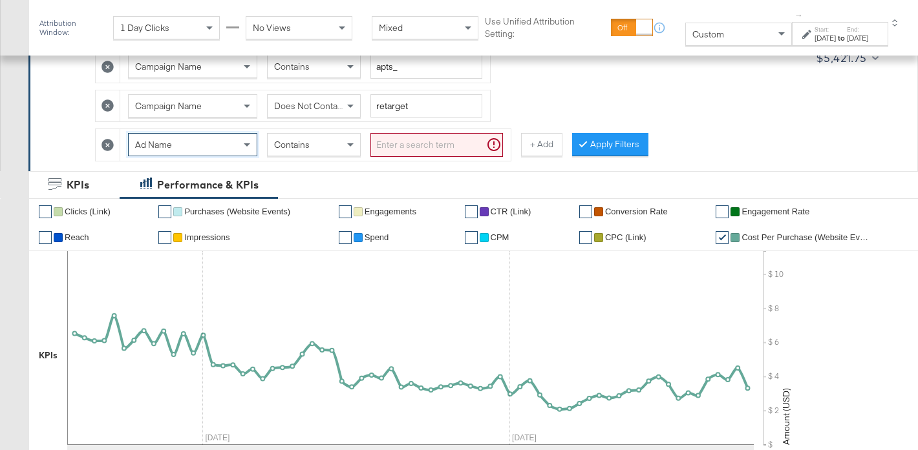
click at [422, 143] on input "search" at bounding box center [436, 145] width 132 height 24
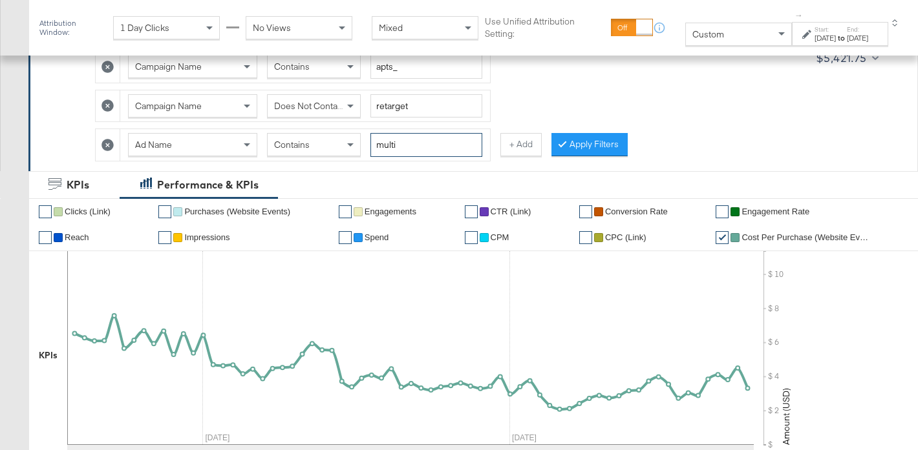
type input "multi"
click at [109, 147] on icon at bounding box center [107, 145] width 12 height 12
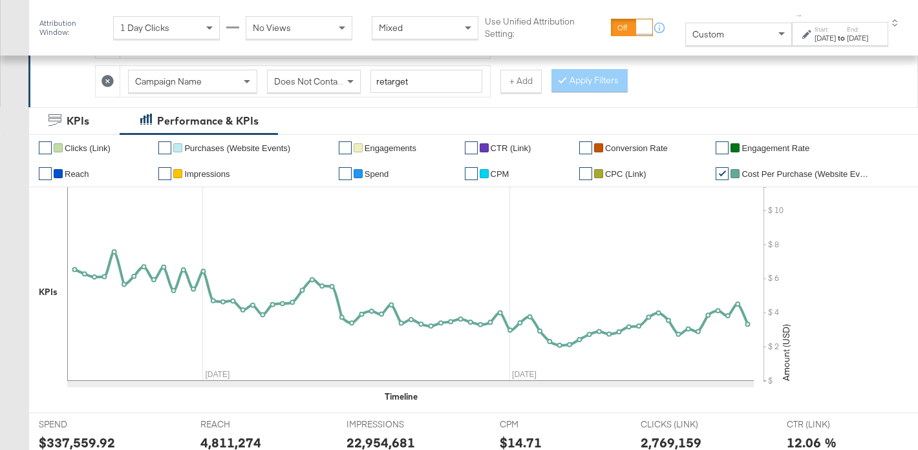
scroll to position [337, 0]
click at [328, 86] on span "Does Not Contain" at bounding box center [309, 82] width 70 height 12
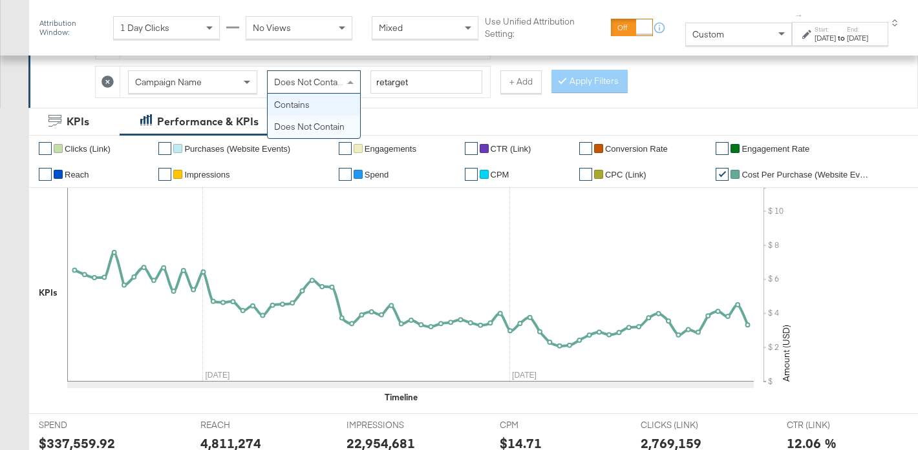
click at [687, 91] on div "Filtered By: Had Delivery Is Greater Than Campaign Name Does Not Contain amplif…" at bounding box center [473, 0] width 867 height 196
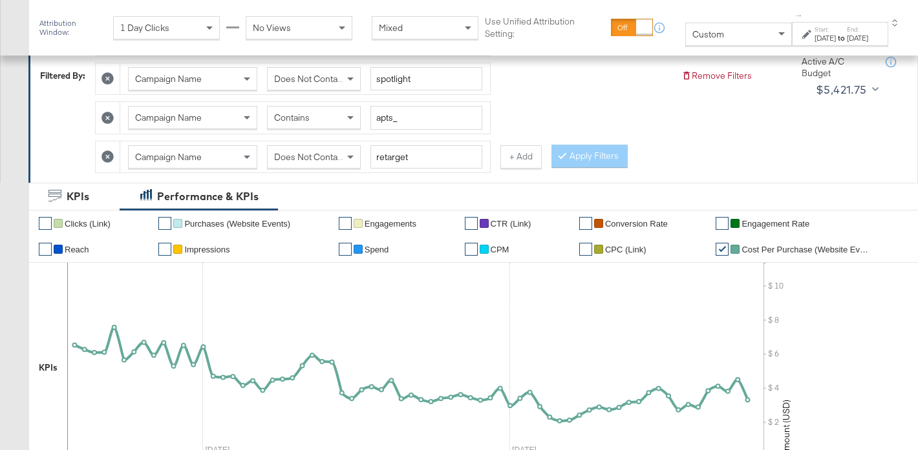
scroll to position [261, 0]
drag, startPoint x: 395, startPoint y: 120, endPoint x: 360, endPoint y: 120, distance: 34.9
click at [360, 120] on div "Campaign Name Contains apts_" at bounding box center [305, 119] width 354 height 24
click at [598, 161] on button "Apply Filters" at bounding box center [589, 156] width 76 height 23
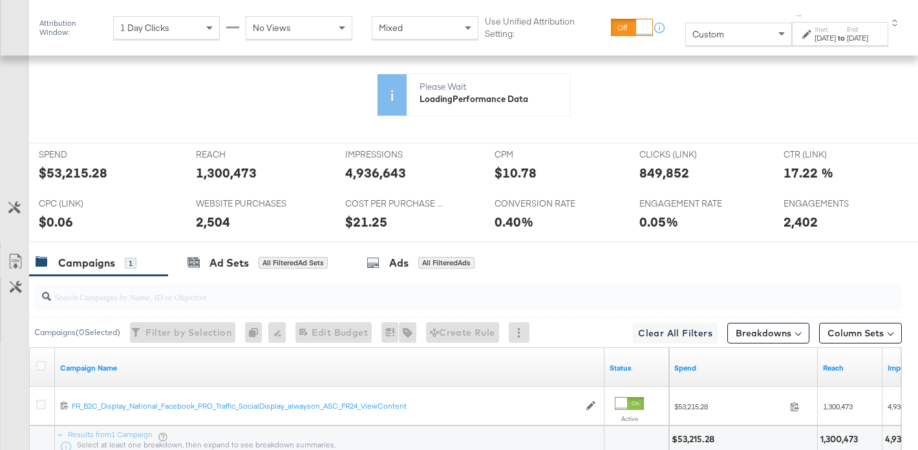
scroll to position [450, 0]
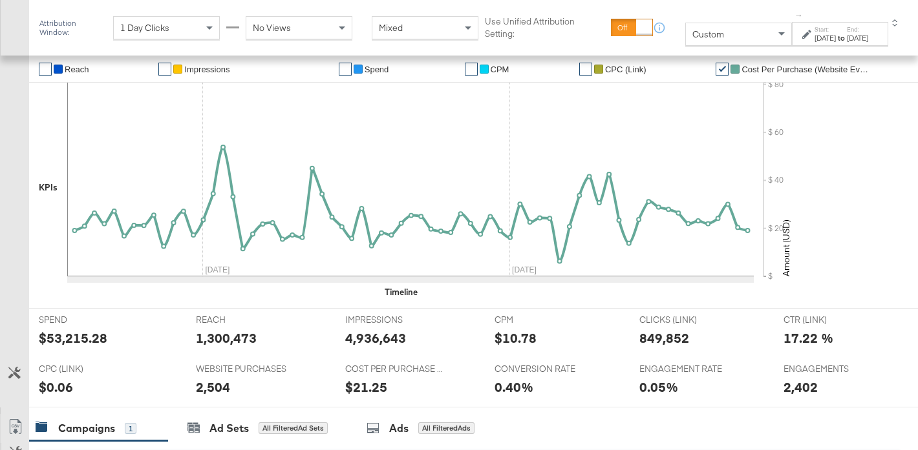
click at [72, 329] on div "$53,215.28" at bounding box center [73, 338] width 68 height 19
click at [72, 328] on div "$53,215.28" at bounding box center [73, 337] width 68 height 19
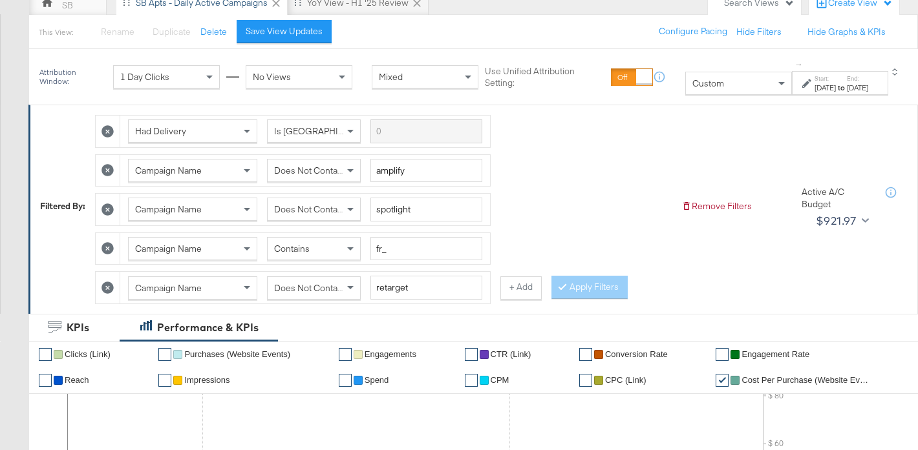
scroll to position [129, 0]
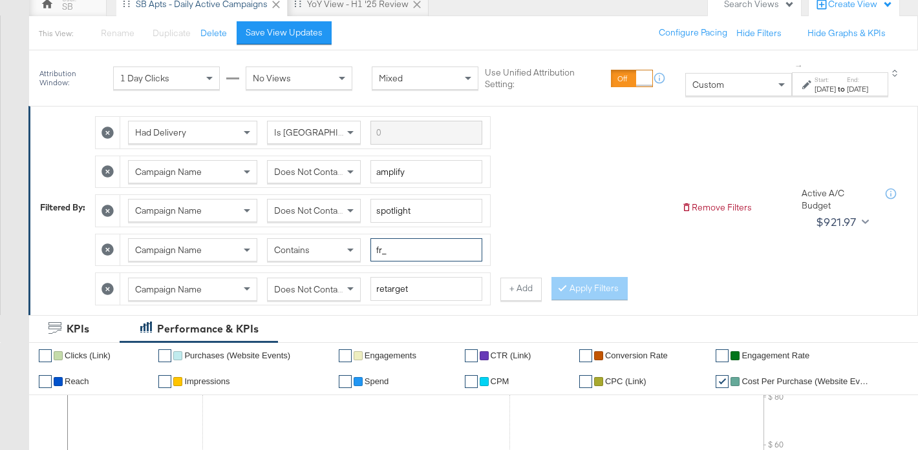
drag, startPoint x: 380, startPoint y: 251, endPoint x: 369, endPoint y: 248, distance: 11.3
click at [369, 248] on div "Campaign Name Contains fr_" at bounding box center [305, 250] width 354 height 24
click at [585, 293] on button "Apply Filters" at bounding box center [589, 288] width 76 height 23
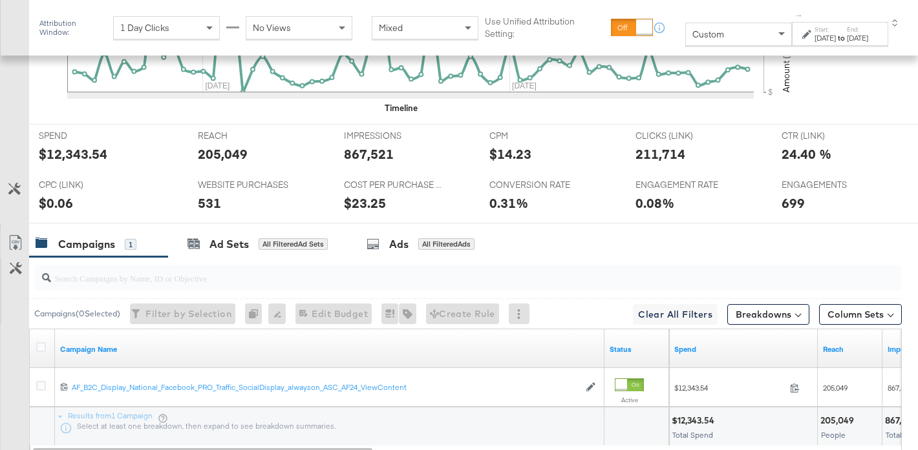
scroll to position [624, 0]
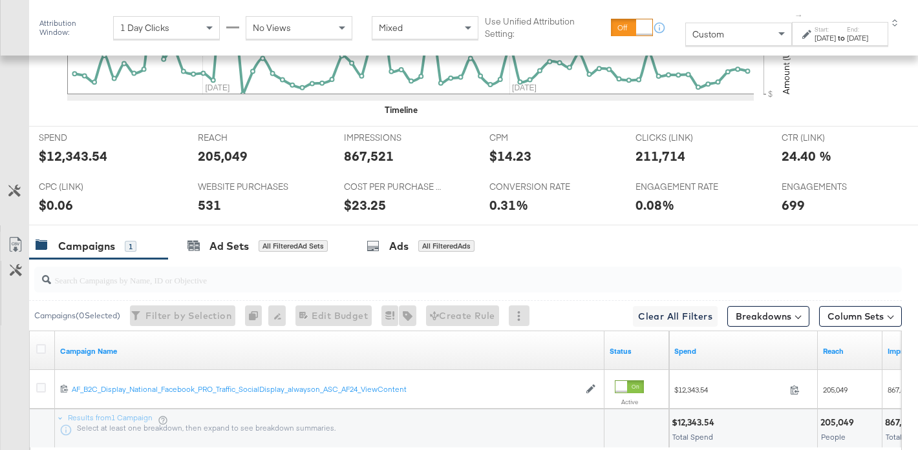
click at [71, 158] on div "$12,343.54" at bounding box center [73, 156] width 68 height 19
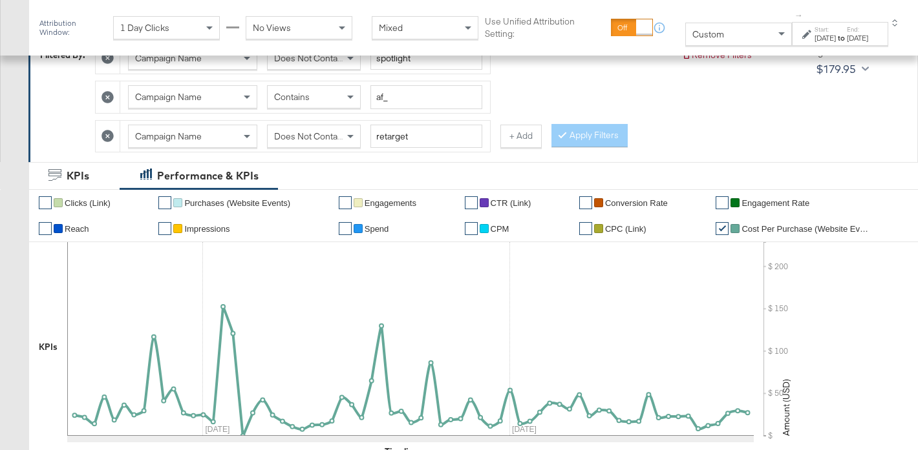
scroll to position [221, 0]
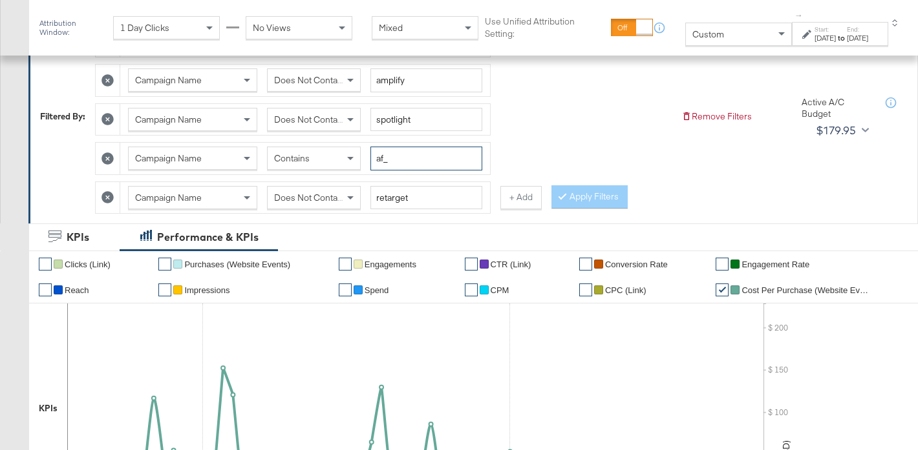
drag, startPoint x: 384, startPoint y: 155, endPoint x: 366, endPoint y: 154, distance: 18.1
click at [366, 154] on div "Campaign Name Contains af_" at bounding box center [305, 159] width 354 height 24
click at [581, 196] on button "Apply Filters" at bounding box center [589, 196] width 76 height 23
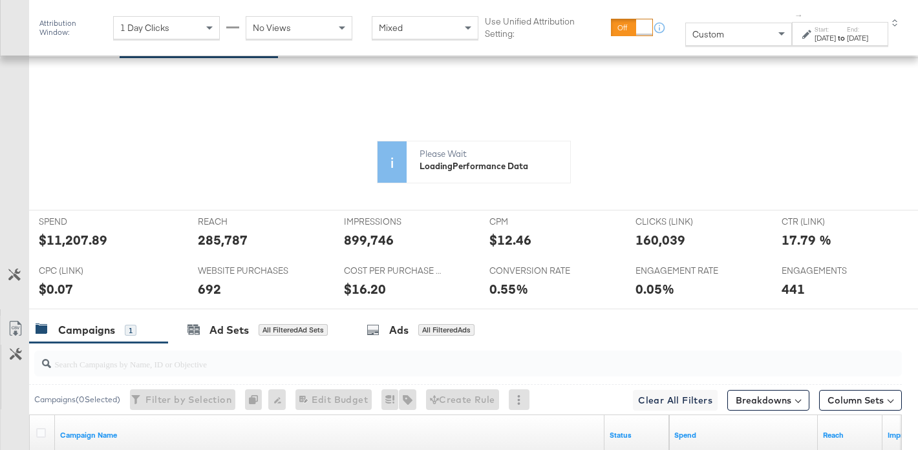
scroll to position [428, 0]
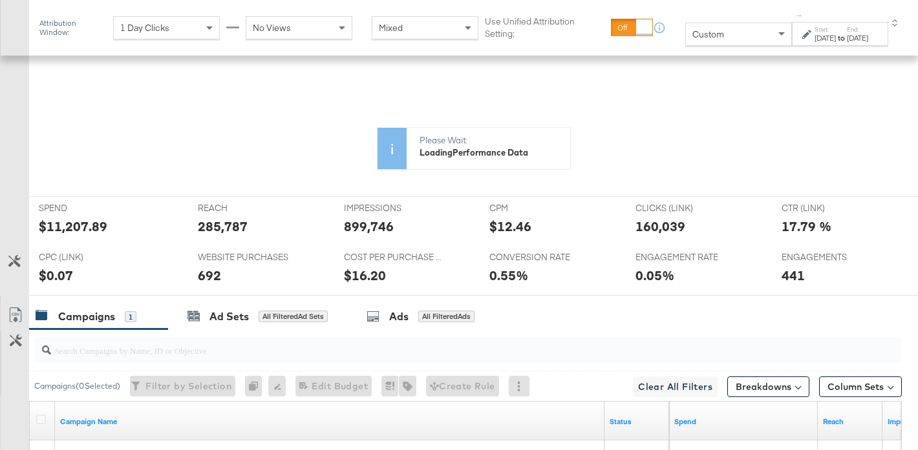
click at [74, 227] on icon at bounding box center [410, 194] width 686 height 194
click at [74, 227] on div at bounding box center [117, 175] width 174 height 207
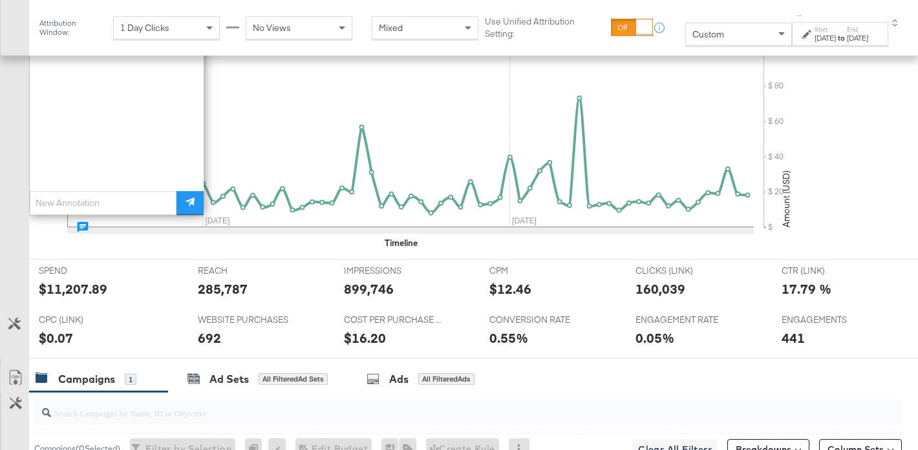
scroll to position [499, 0]
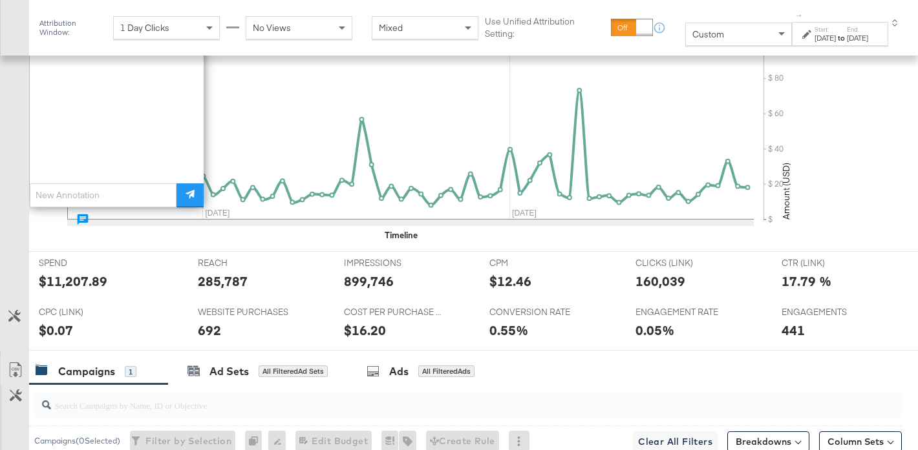
click at [189, 301] on div "WEBSITE PURCHASES WEBSITE PURCHASES 692" at bounding box center [261, 325] width 146 height 49
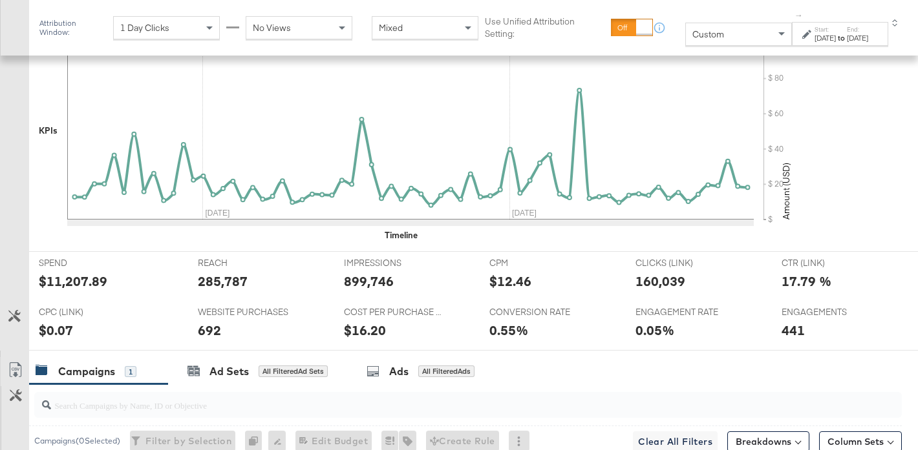
click at [58, 279] on div "$11,207.89" at bounding box center [73, 281] width 68 height 19
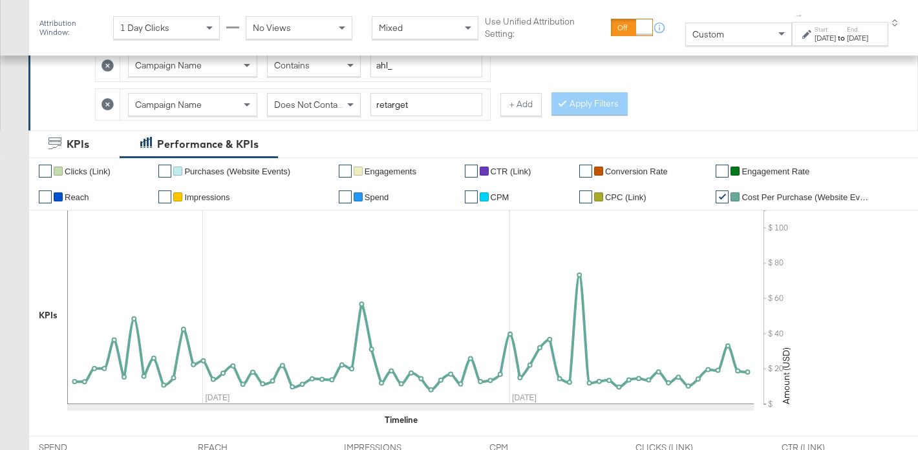
scroll to position [281, 0]
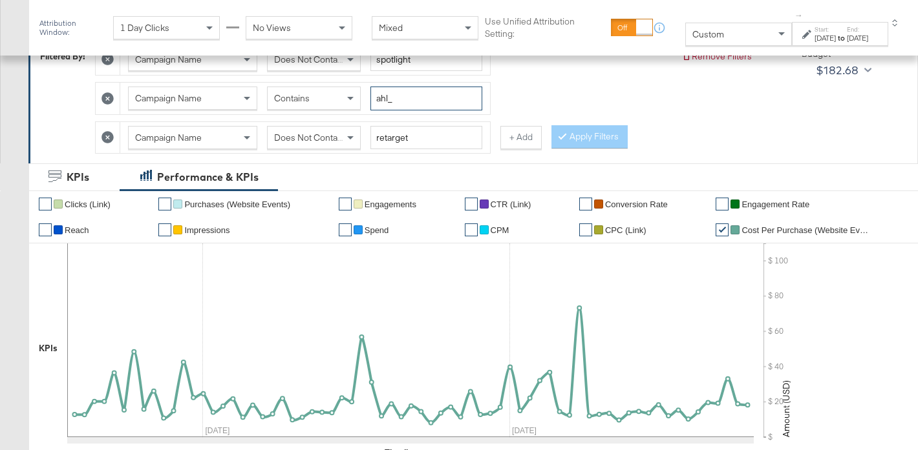
drag, startPoint x: 388, startPoint y: 96, endPoint x: 364, endPoint y: 96, distance: 23.9
click at [364, 96] on div "Campaign Name Contains ahl_" at bounding box center [305, 99] width 354 height 24
click at [338, 143] on span "Does Not Contain" at bounding box center [309, 138] width 70 height 12
click at [594, 137] on button "Apply Filters" at bounding box center [589, 136] width 76 height 23
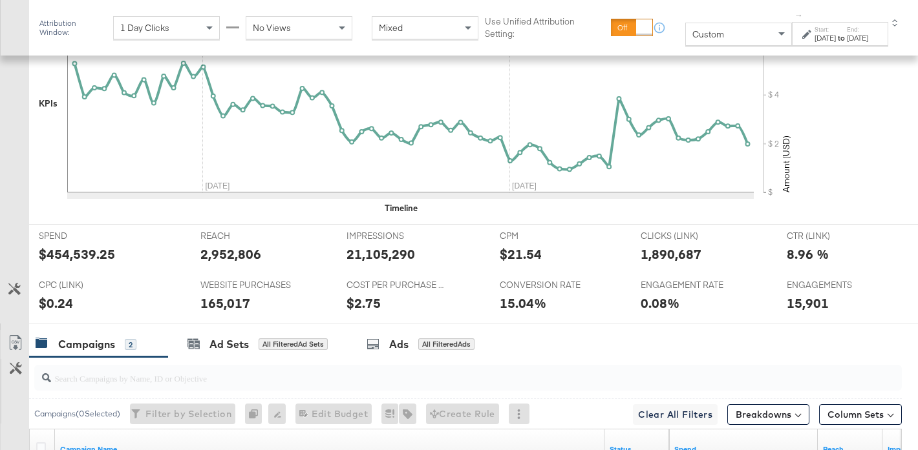
scroll to position [525, 0]
click at [67, 259] on div "$454,539.25" at bounding box center [77, 255] width 76 height 19
click at [363, 304] on div "$2.75" at bounding box center [363, 304] width 34 height 19
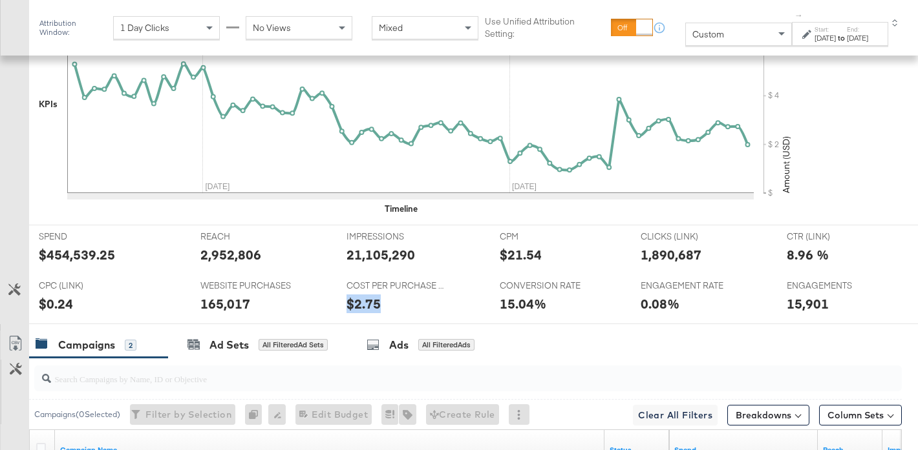
click at [363, 304] on div "$2.75" at bounding box center [363, 304] width 34 height 19
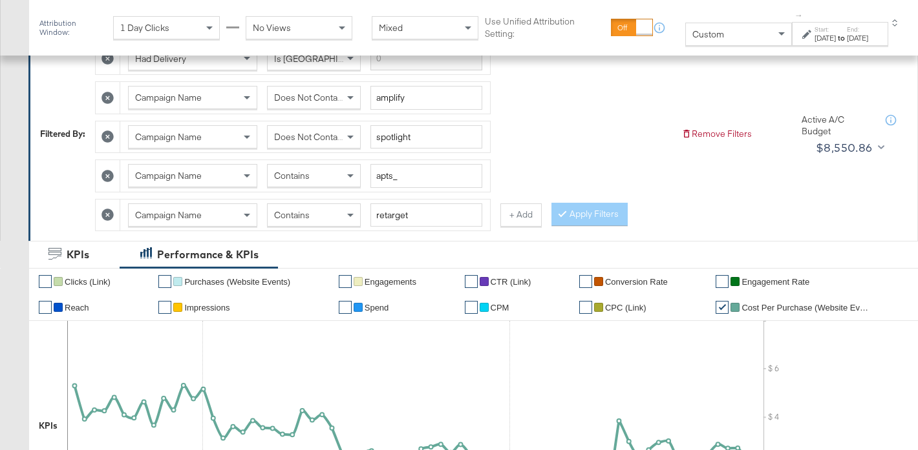
scroll to position [202, 0]
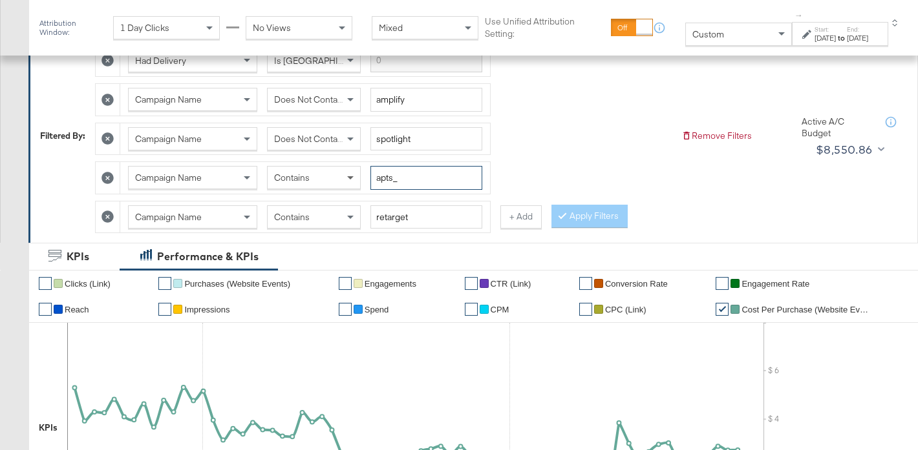
drag, startPoint x: 394, startPoint y: 178, endPoint x: 357, endPoint y: 177, distance: 36.9
click at [357, 177] on div "Campaign Name Contains apts_" at bounding box center [305, 178] width 354 height 24
click at [601, 220] on button "Apply Filters" at bounding box center [589, 216] width 76 height 23
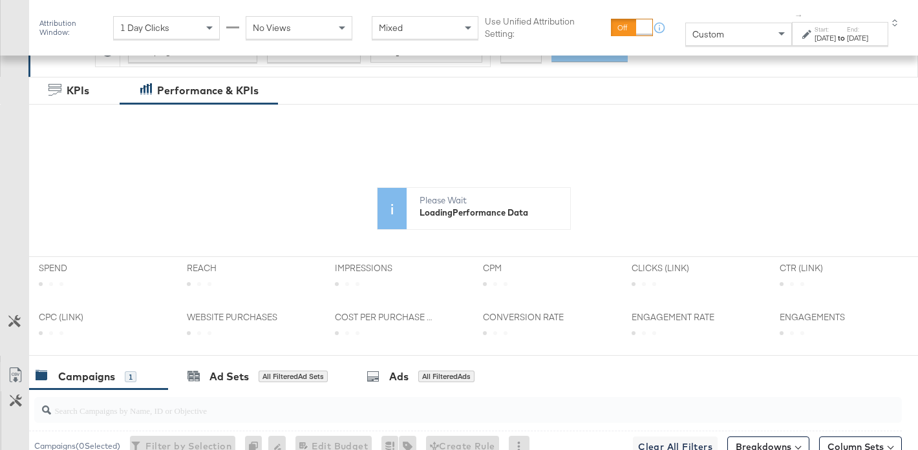
scroll to position [436, 0]
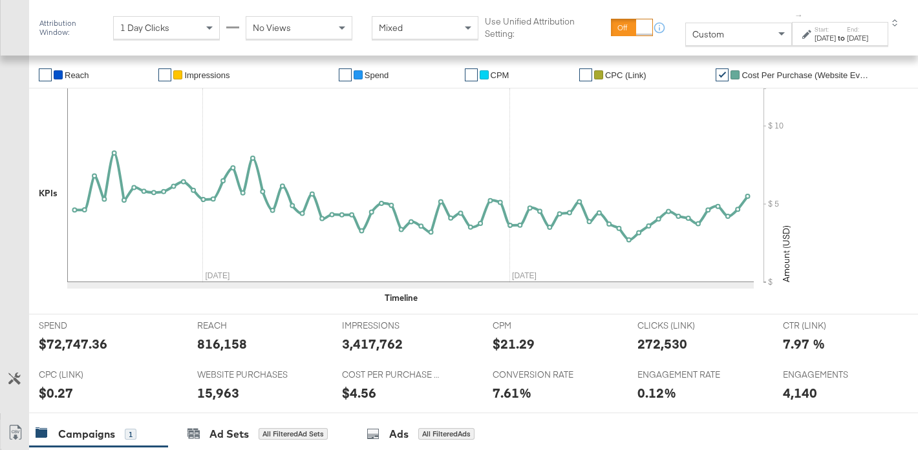
click at [61, 341] on div "$72,747.36" at bounding box center [73, 344] width 68 height 19
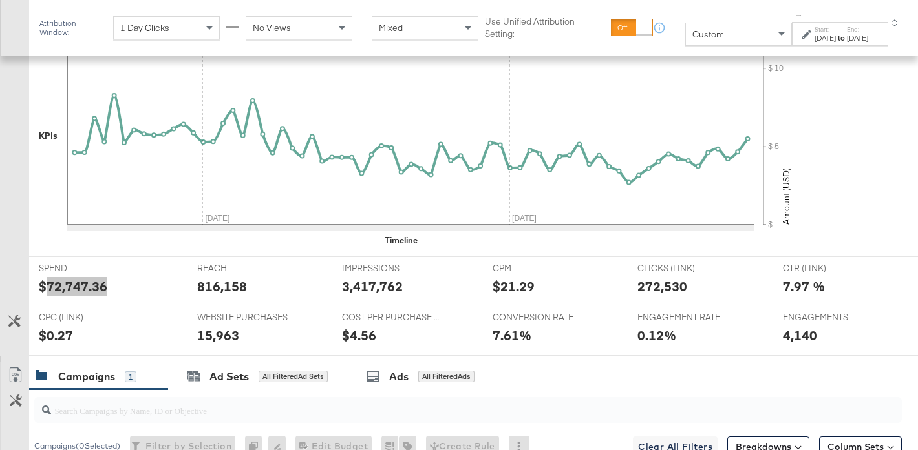
scroll to position [509, 0]
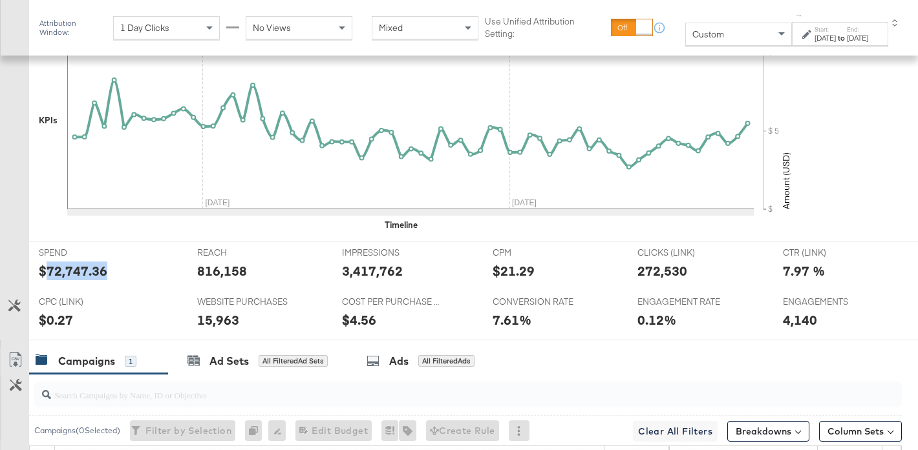
click at [361, 319] on div "$4.56" at bounding box center [359, 320] width 34 height 19
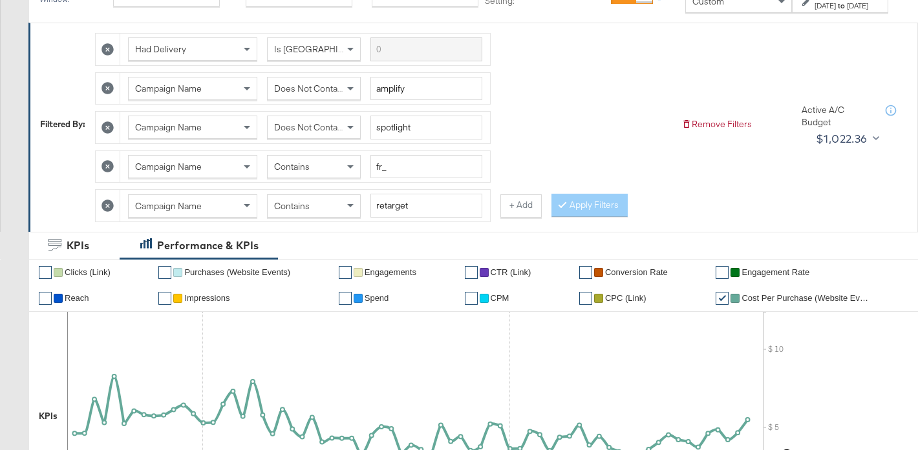
scroll to position [61, 0]
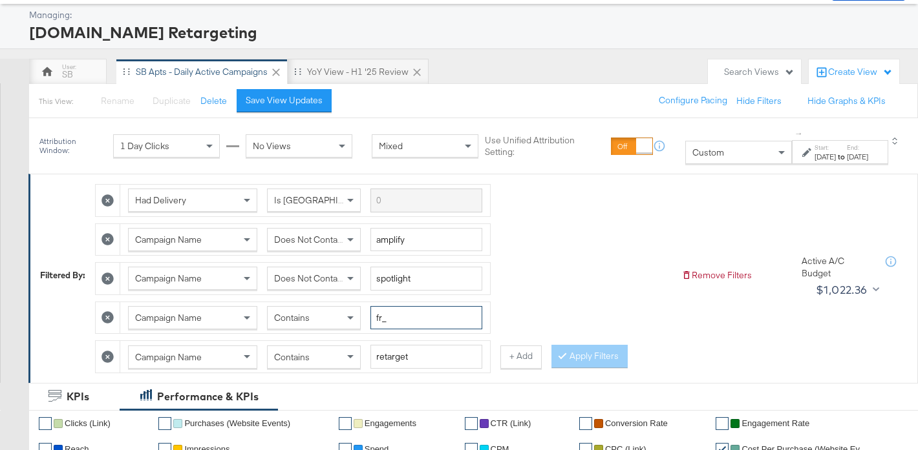
drag, startPoint x: 382, startPoint y: 320, endPoint x: 370, endPoint y: 321, distance: 12.3
click at [370, 321] on div "Campaign Name Contains fr_" at bounding box center [305, 318] width 354 height 24
click at [589, 362] on button "Apply Filters" at bounding box center [589, 356] width 76 height 23
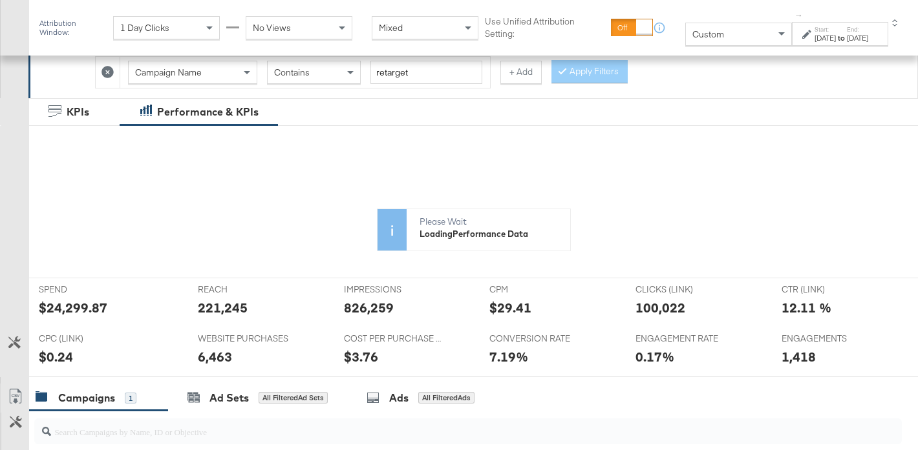
scroll to position [434, 0]
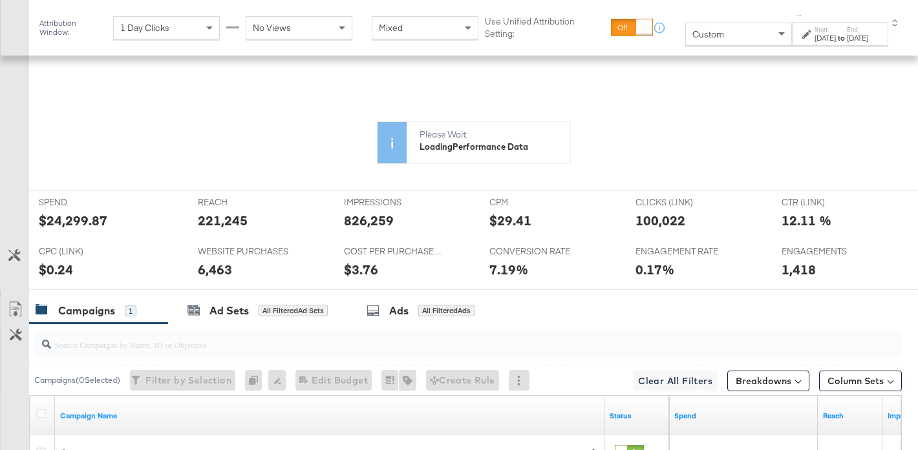
click at [78, 222] on icon at bounding box center [410, 188] width 686 height 194
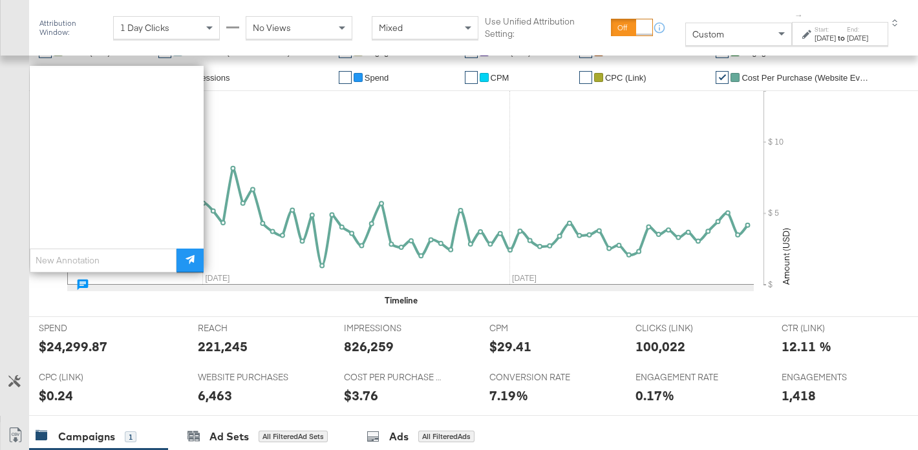
click at [78, 344] on div "$24,299.87" at bounding box center [73, 346] width 68 height 19
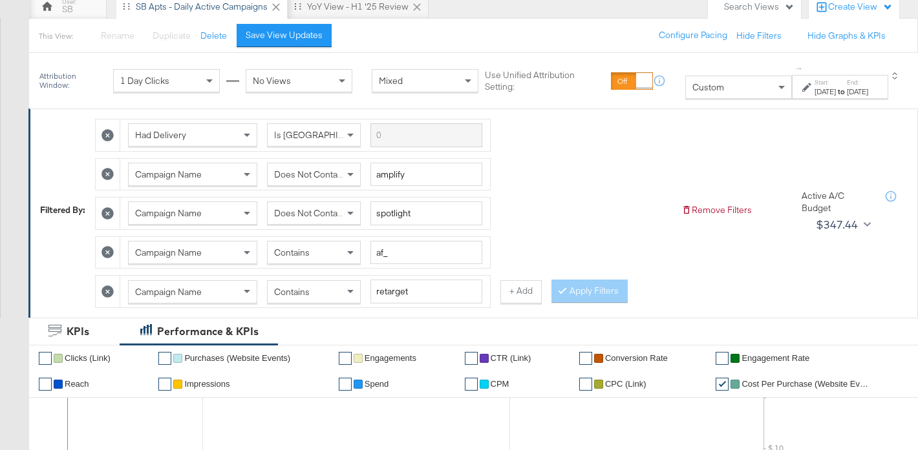
scroll to position [125, 0]
click at [330, 296] on div "Contains" at bounding box center [314, 293] width 92 height 22
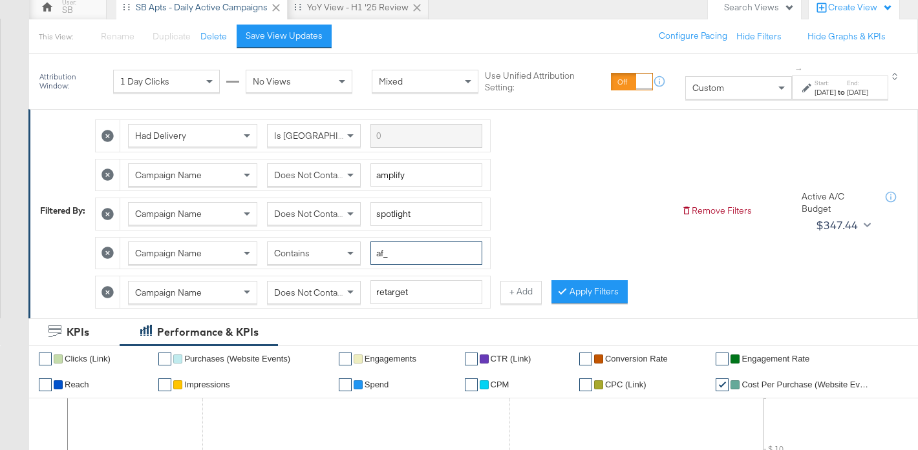
drag, startPoint x: 385, startPoint y: 254, endPoint x: 370, endPoint y: 255, distance: 14.9
click at [370, 255] on div "Campaign Name Contains af_" at bounding box center [305, 254] width 354 height 24
type input "apts_"
click at [516, 298] on button "+ Add" at bounding box center [520, 292] width 41 height 23
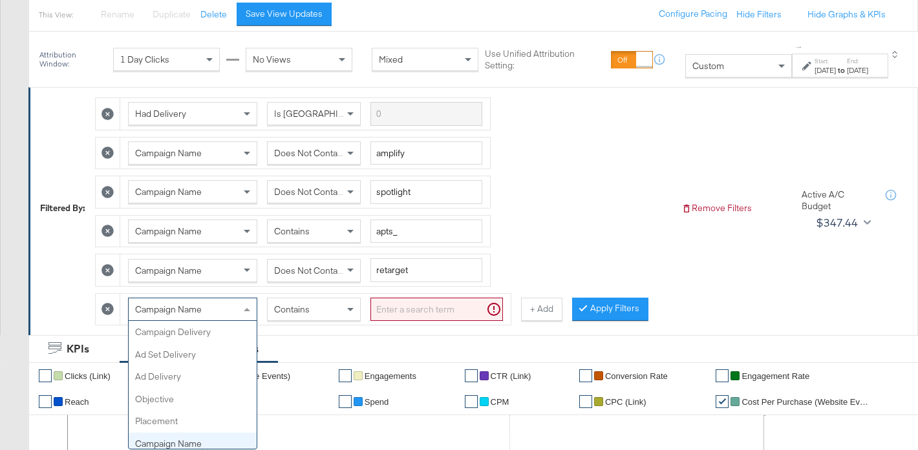
scroll to position [112, 0]
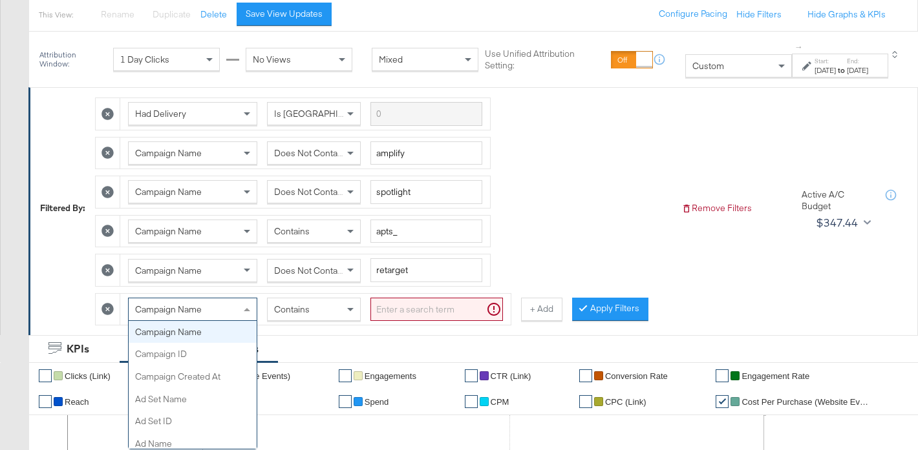
click at [154, 321] on div "Campaign Name Campaign Delivery Ad Set Delivery Ad Delivery Objective Placement…" at bounding box center [192, 309] width 129 height 23
type input "ad"
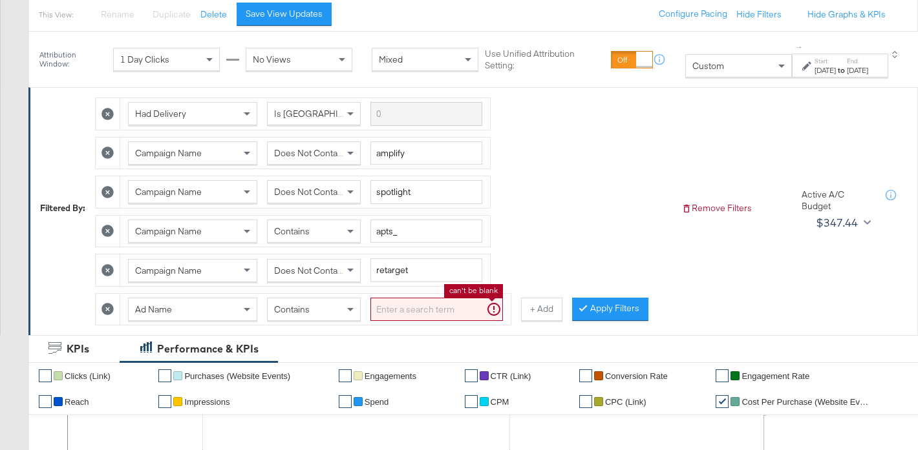
click at [383, 313] on input "search" at bounding box center [436, 310] width 132 height 24
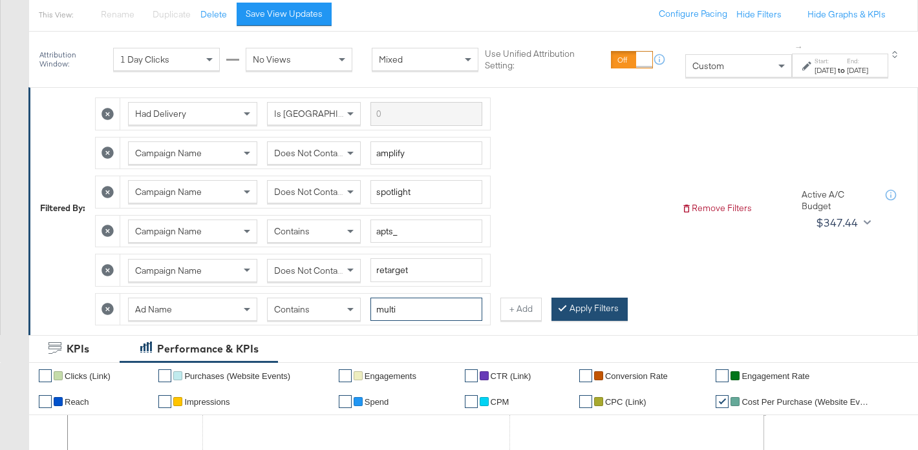
type input "multi"
click at [578, 310] on button "Apply Filters" at bounding box center [589, 309] width 76 height 23
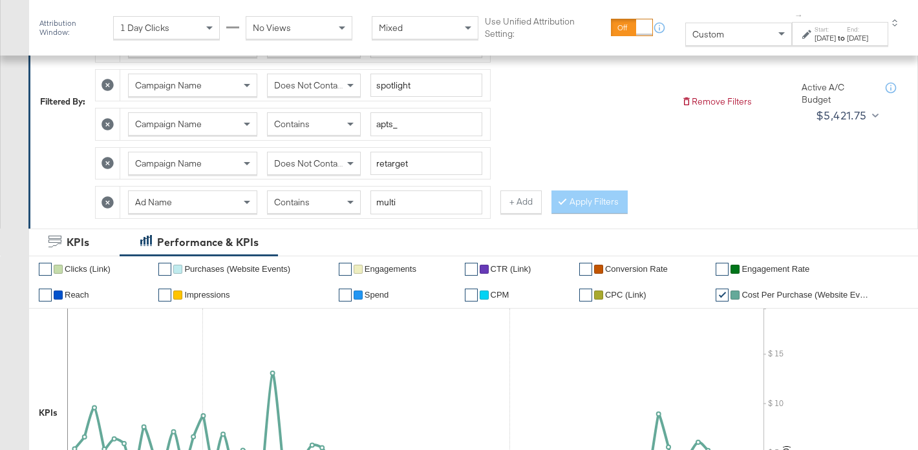
scroll to position [257, 0]
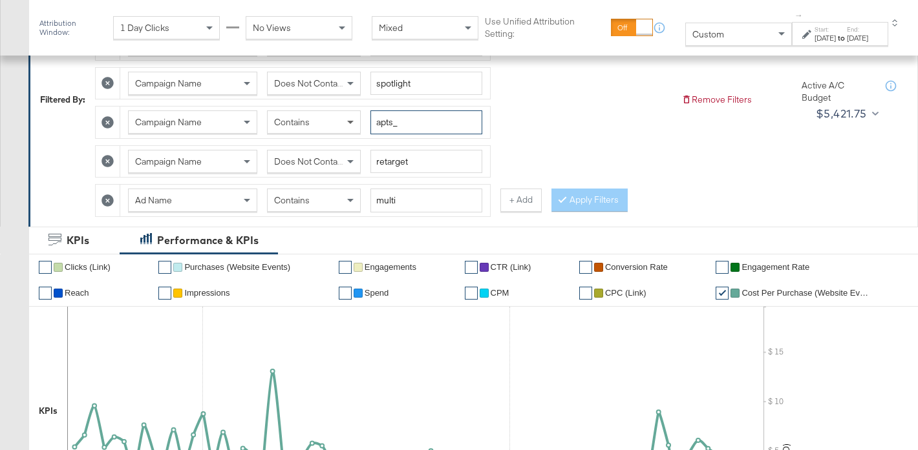
drag, startPoint x: 394, startPoint y: 123, endPoint x: 360, endPoint y: 123, distance: 34.3
click at [360, 123] on div "Campaign Name Contains apts_" at bounding box center [305, 122] width 354 height 24
click at [585, 200] on button "Apply Filters" at bounding box center [589, 200] width 76 height 23
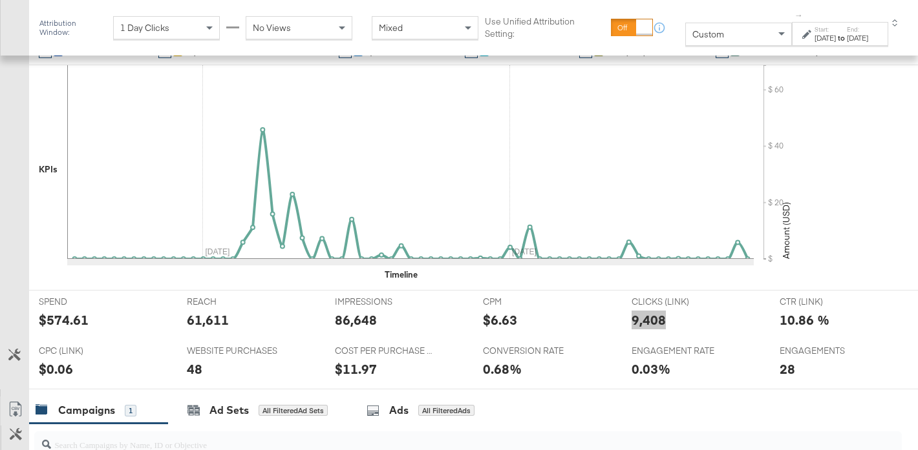
scroll to position [318, 0]
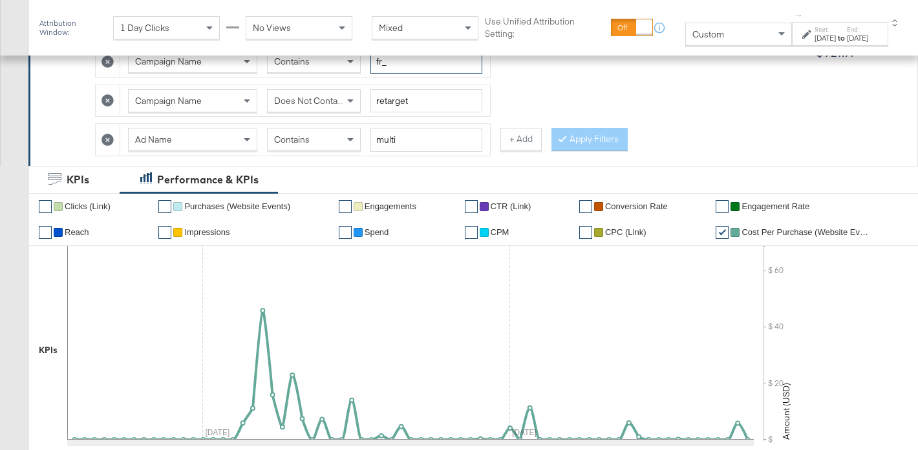
drag, startPoint x: 383, startPoint y: 62, endPoint x: 389, endPoint y: 83, distance: 22.1
click at [383, 63] on input "fr_" at bounding box center [426, 62] width 112 height 24
click at [591, 145] on button "Apply Filters" at bounding box center [589, 139] width 76 height 23
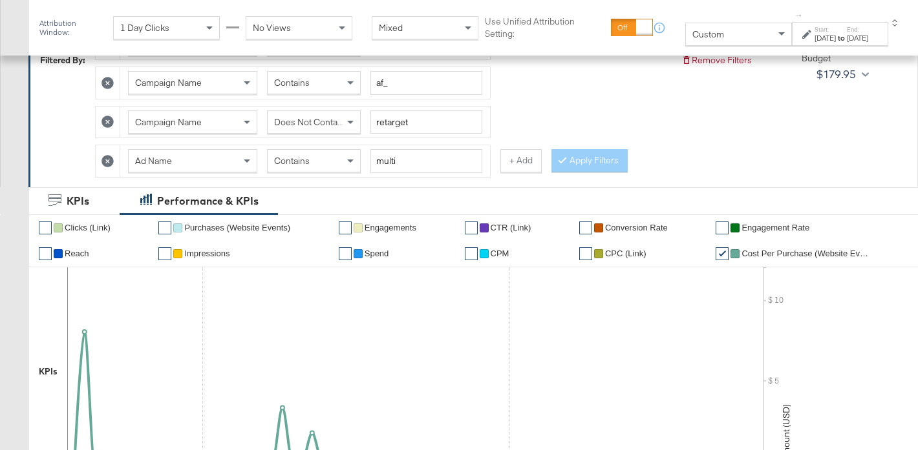
scroll to position [291, 0]
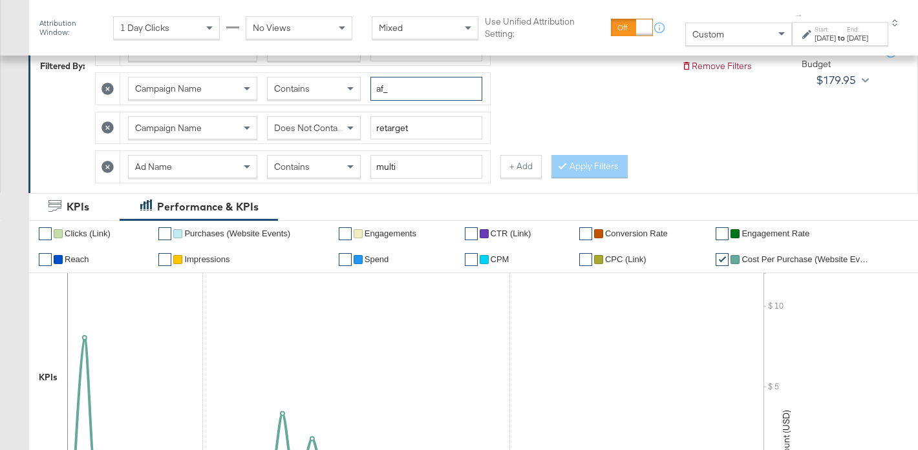
drag, startPoint x: 386, startPoint y: 85, endPoint x: 367, endPoint y: 85, distance: 18.7
click at [367, 85] on div "Campaign Name Contains af_" at bounding box center [305, 89] width 354 height 24
click at [606, 175] on button "Apply Filters" at bounding box center [589, 166] width 76 height 23
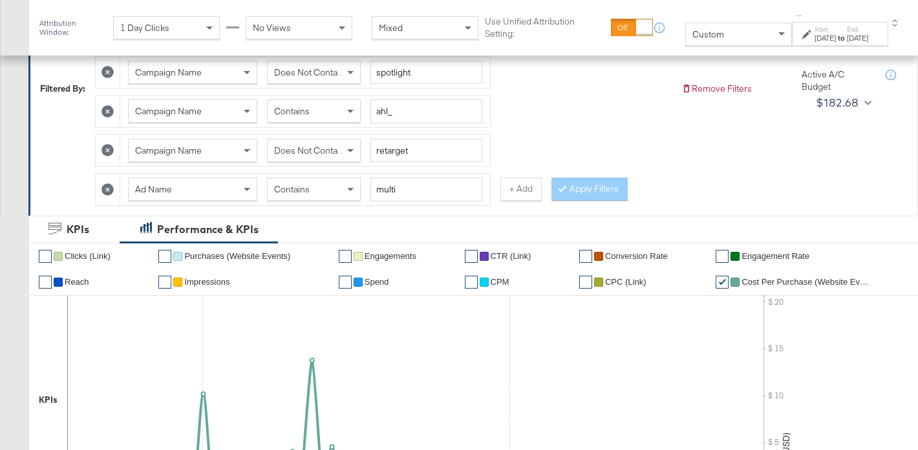
scroll to position [265, 0]
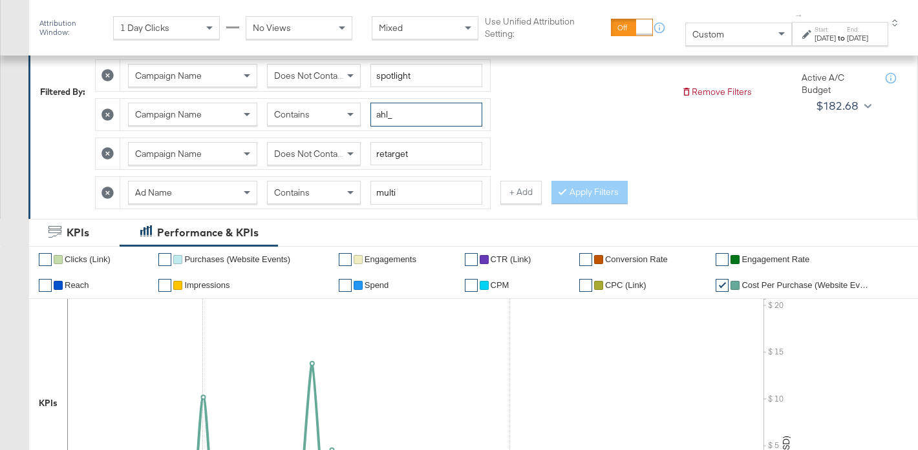
drag, startPoint x: 388, startPoint y: 110, endPoint x: 371, endPoint y: 110, distance: 17.4
click at [372, 111] on input "ahl_" at bounding box center [426, 115] width 112 height 24
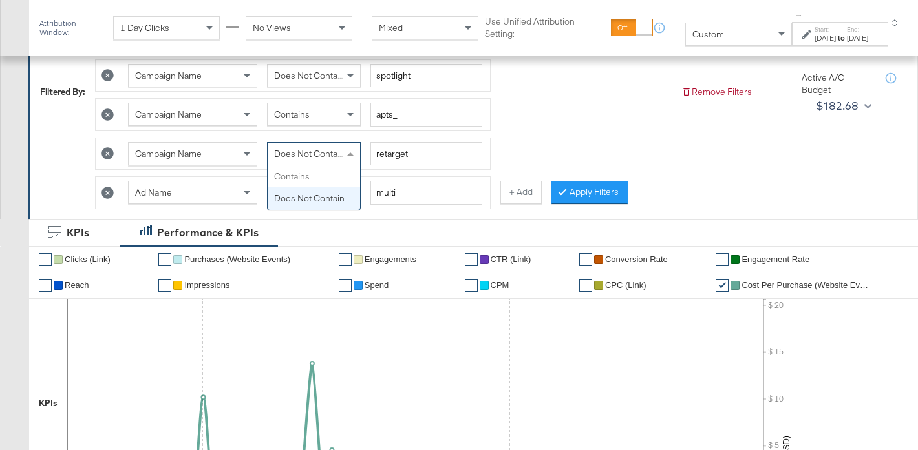
click at [331, 153] on span "Does Not Contain" at bounding box center [309, 154] width 70 height 12
drag, startPoint x: 317, startPoint y: 175, endPoint x: 457, endPoint y: 185, distance: 139.9
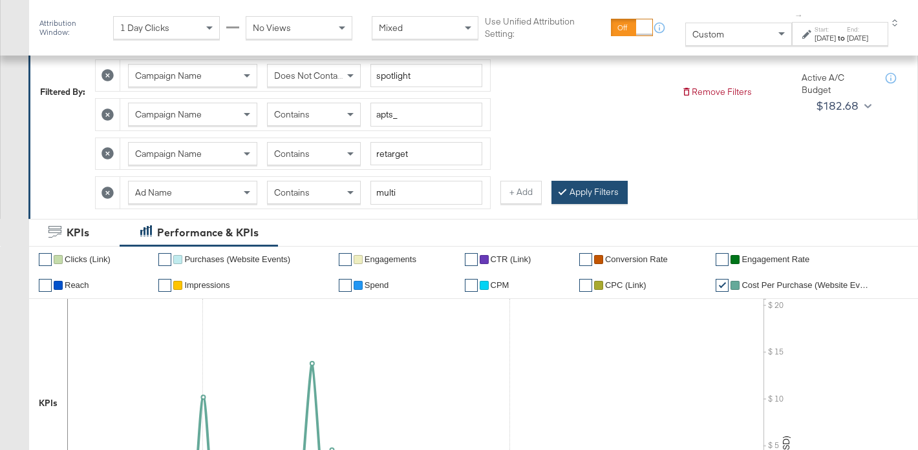
click at [585, 194] on button "Apply Filters" at bounding box center [589, 192] width 76 height 23
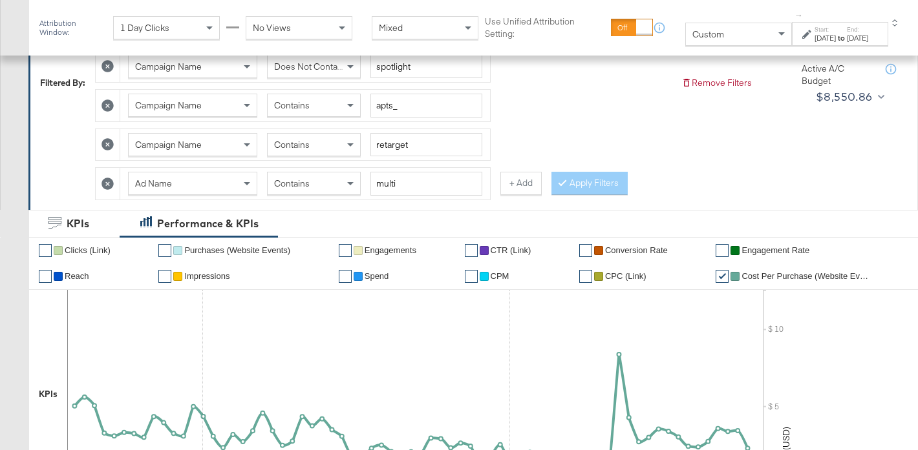
scroll to position [235, 0]
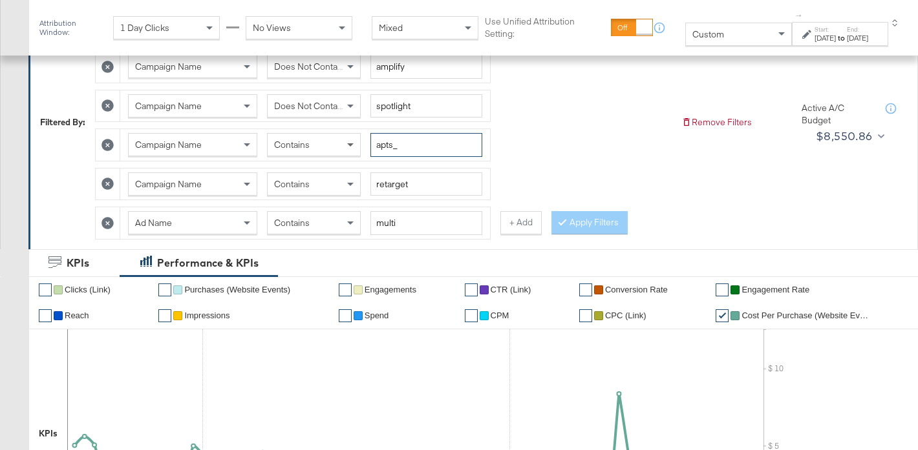
drag, startPoint x: 394, startPoint y: 142, endPoint x: 357, endPoint y: 145, distance: 36.9
click at [357, 145] on div "Campaign Name Contains apts_" at bounding box center [305, 145] width 354 height 24
click at [587, 220] on button "Apply Filters" at bounding box center [589, 222] width 76 height 23
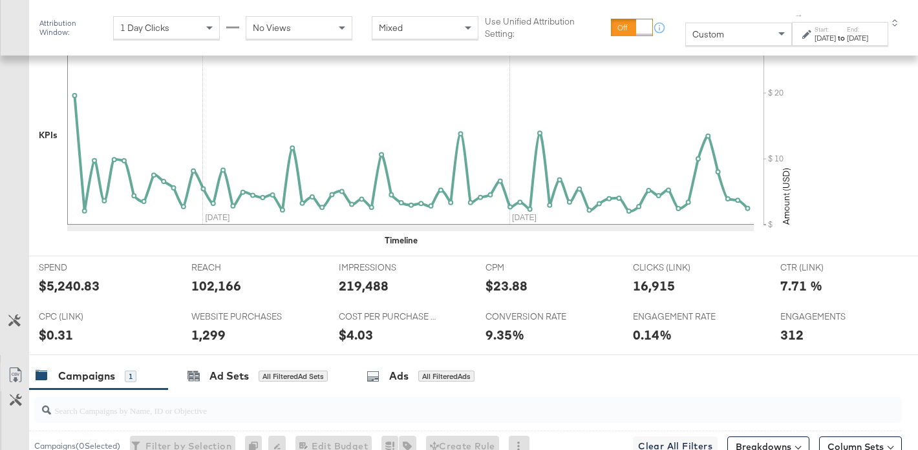
scroll to position [659, 0]
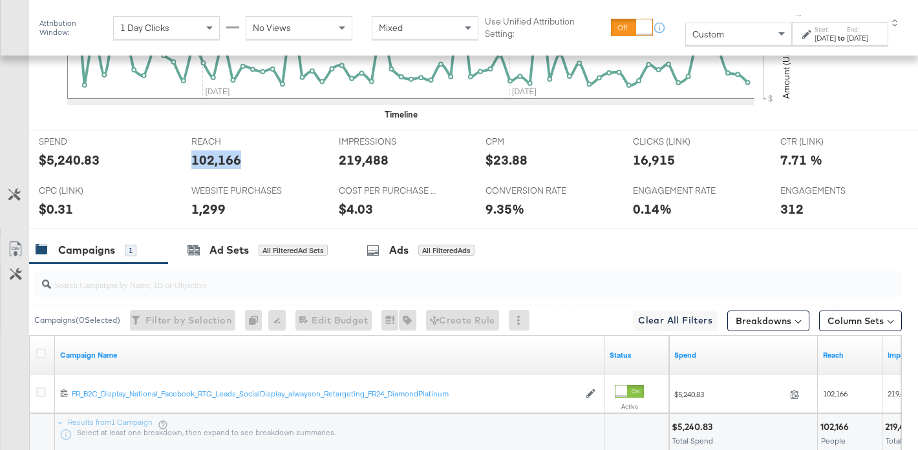
click at [205, 160] on div "102,166" at bounding box center [216, 160] width 50 height 19
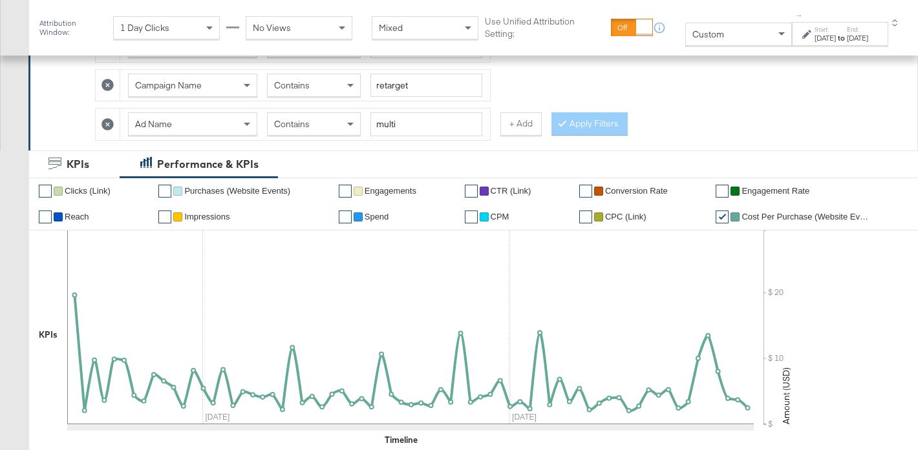
scroll to position [222, 0]
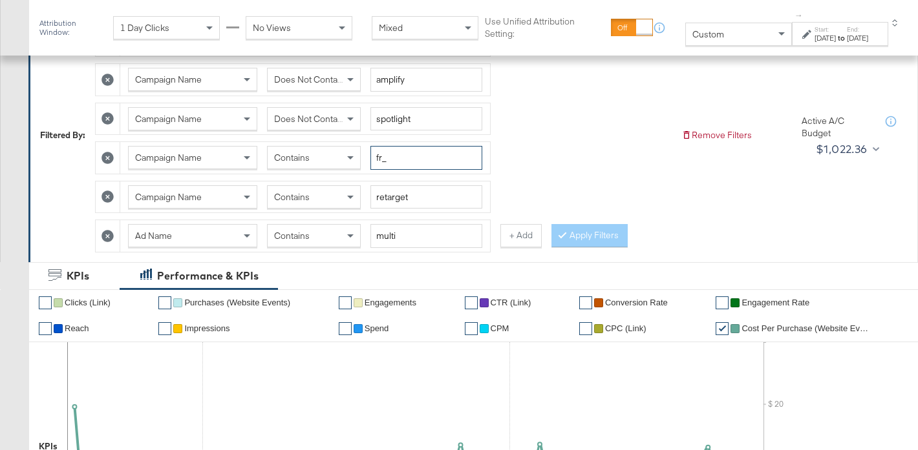
drag, startPoint x: 383, startPoint y: 157, endPoint x: 367, endPoint y: 157, distance: 15.5
click at [367, 157] on div "Campaign Name Contains fr_" at bounding box center [305, 158] width 354 height 24
click at [579, 235] on button "Apply Filters" at bounding box center [589, 235] width 76 height 23
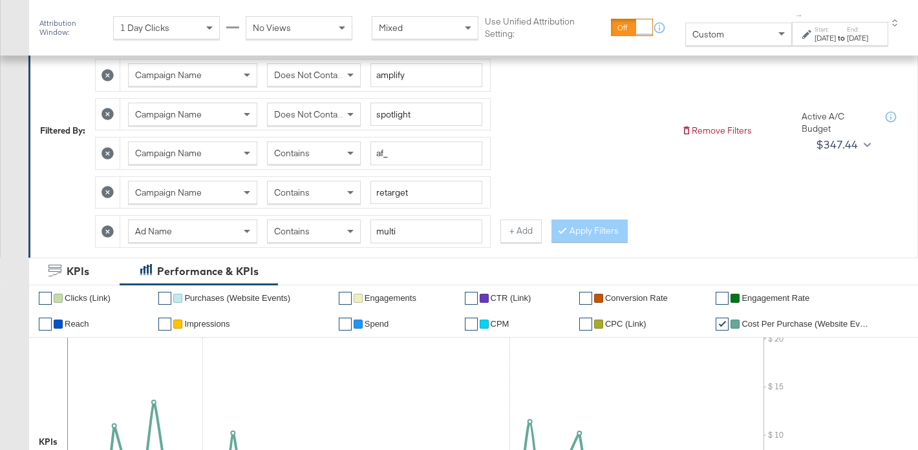
scroll to position [225, 0]
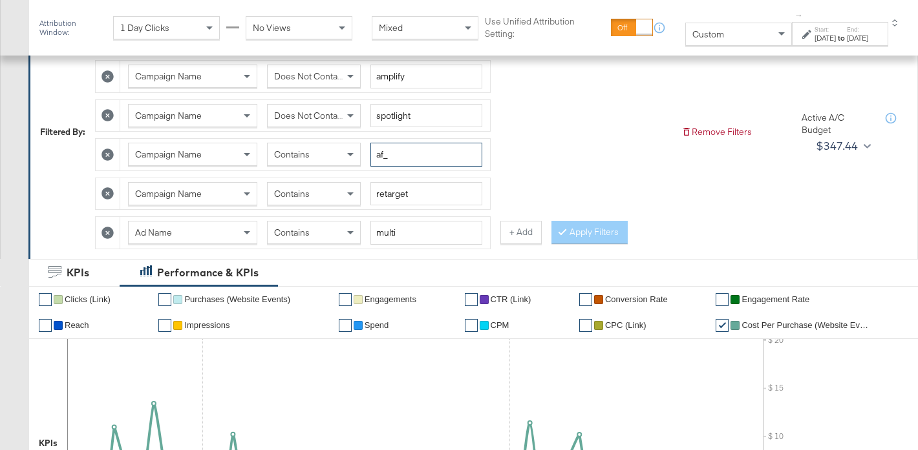
drag, startPoint x: 385, startPoint y: 151, endPoint x: 374, endPoint y: 152, distance: 11.0
click at [374, 152] on input "af_" at bounding box center [426, 155] width 112 height 24
type input "ahl_"
click at [588, 235] on button "Apply Filters" at bounding box center [589, 232] width 76 height 23
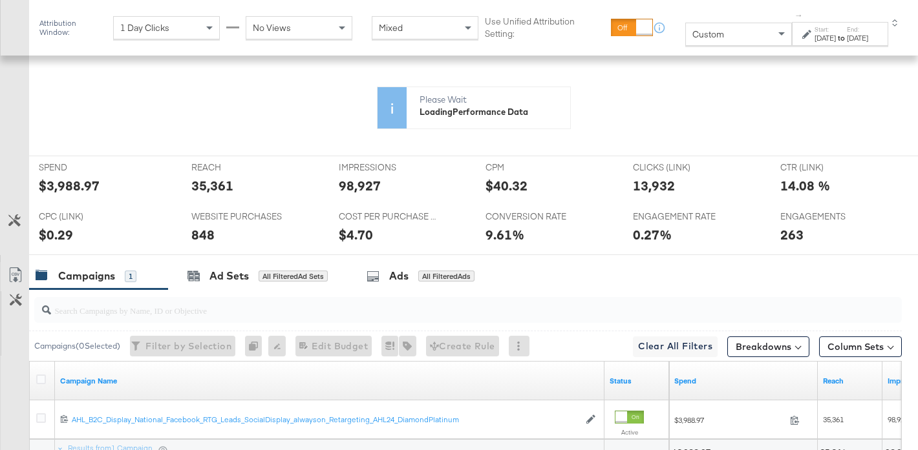
scroll to position [508, 0]
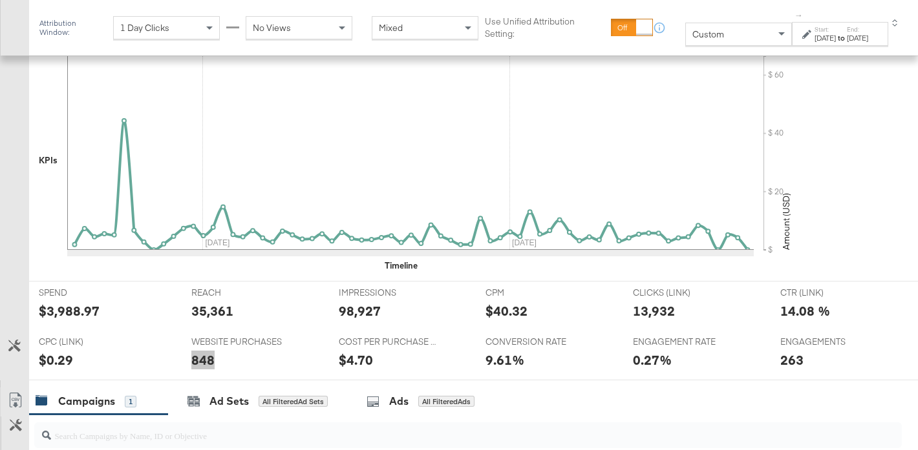
drag, startPoint x: 201, startPoint y: 359, endPoint x: 799, endPoint y: 227, distance: 612.1
click at [0, 0] on div "Attribution Window: 1 Day Clicks No Views Mixed Use Unified Attribution Setting…" at bounding box center [459, 184] width 918 height 1027
